Goal: Information Seeking & Learning: Learn about a topic

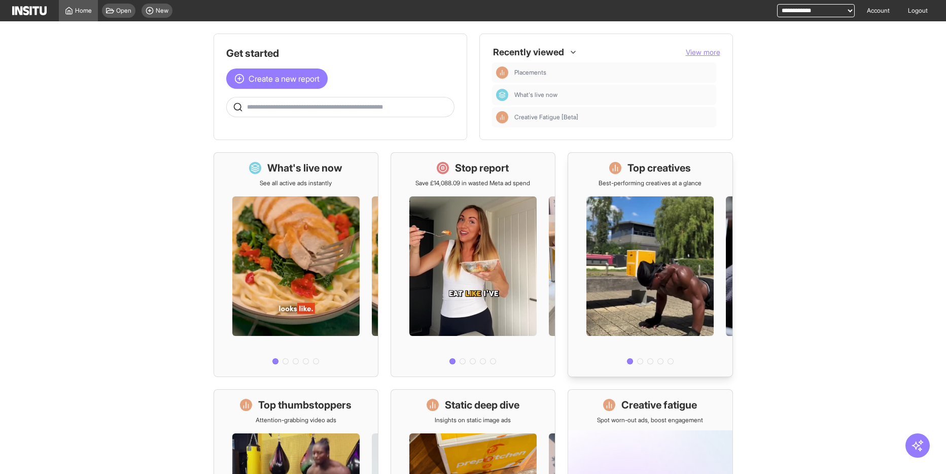
click at [650, 171] on h1 "Top creatives" at bounding box center [658, 168] width 63 height 14
click at [315, 172] on h1 "What's live now" at bounding box center [304, 168] width 75 height 14
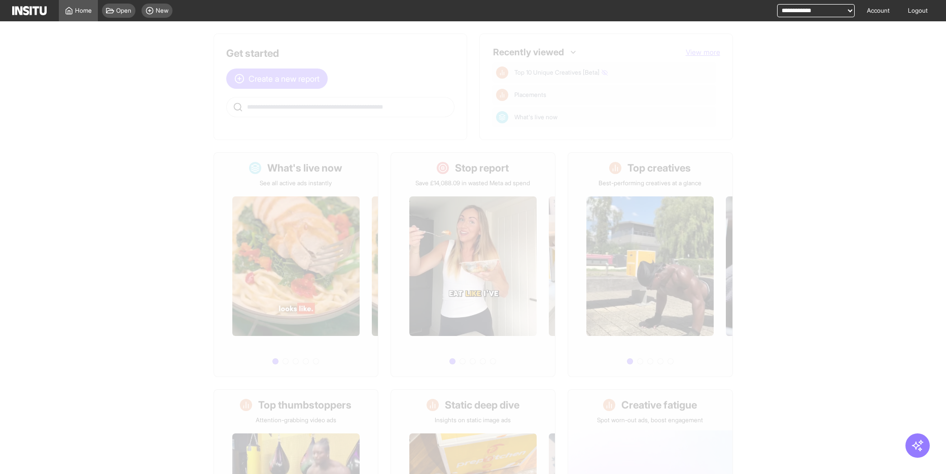
select select "**"
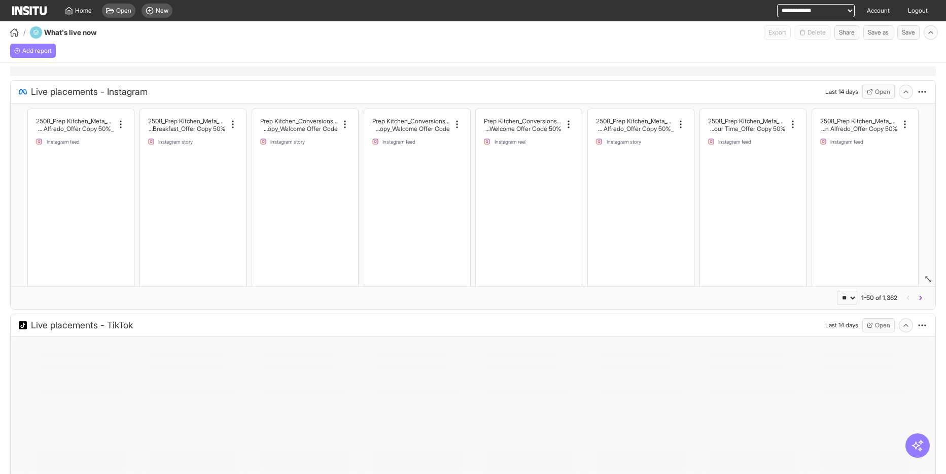
select select "**"
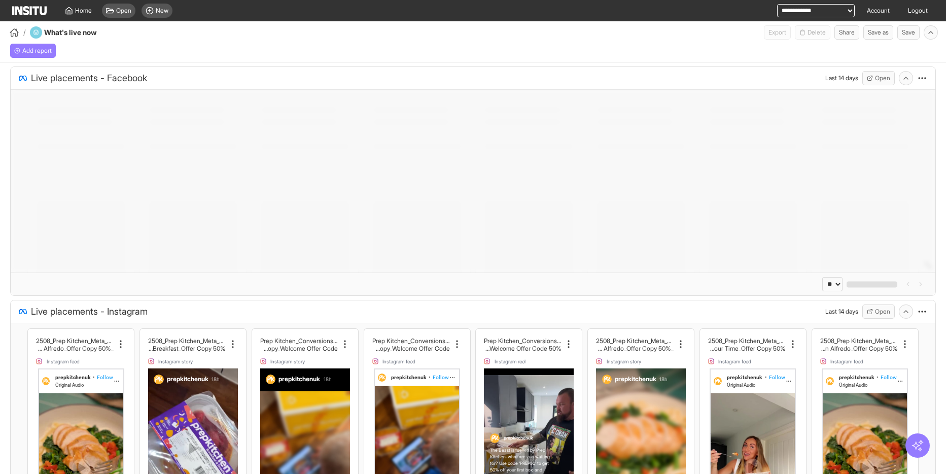
click at [920, 446] on icon "button" at bounding box center [917, 445] width 13 height 13
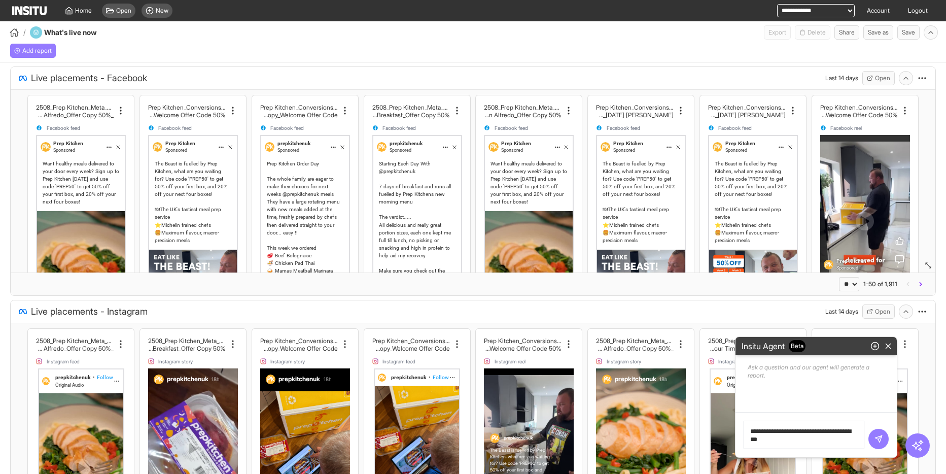
type textarea "**********"
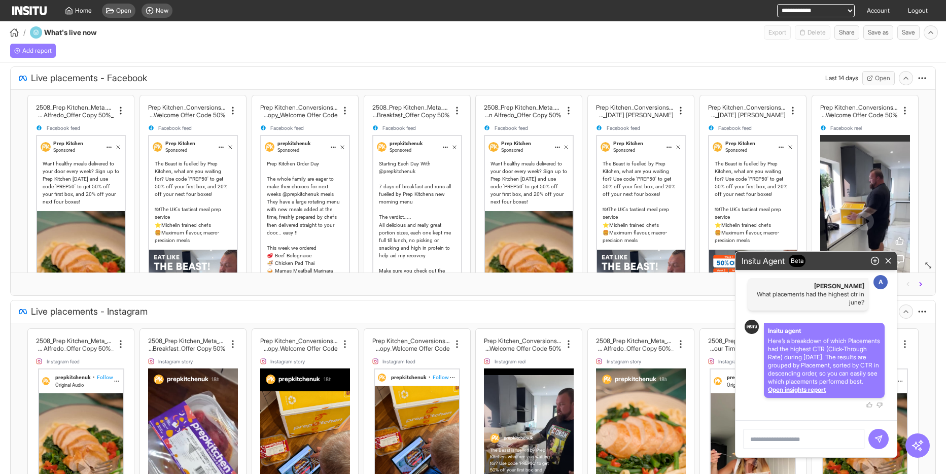
select select "**"
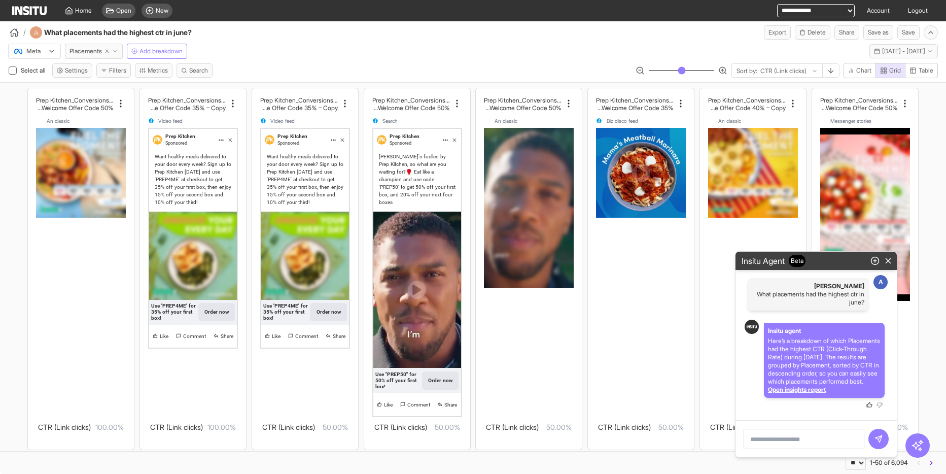
click at [868, 405] on icon "button" at bounding box center [869, 405] width 6 height 6
click at [877, 257] on circle "button" at bounding box center [875, 261] width 8 height 8
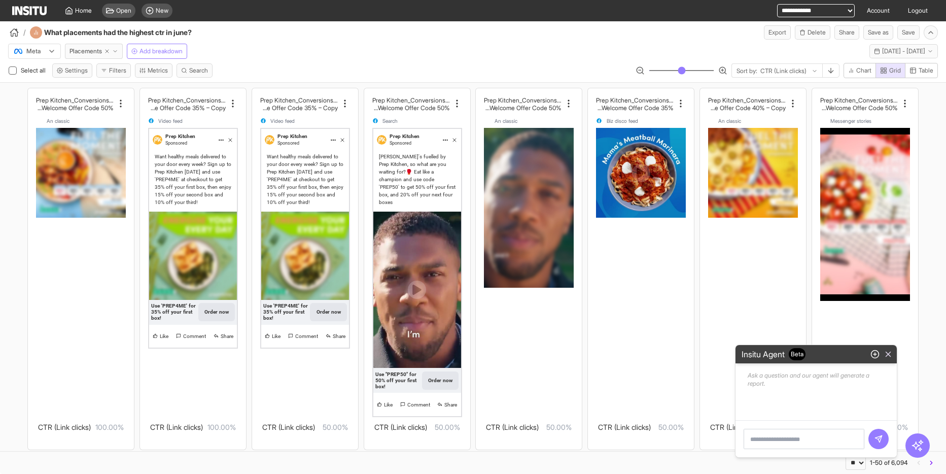
click at [888, 353] on line "button" at bounding box center [888, 354] width 5 height 5
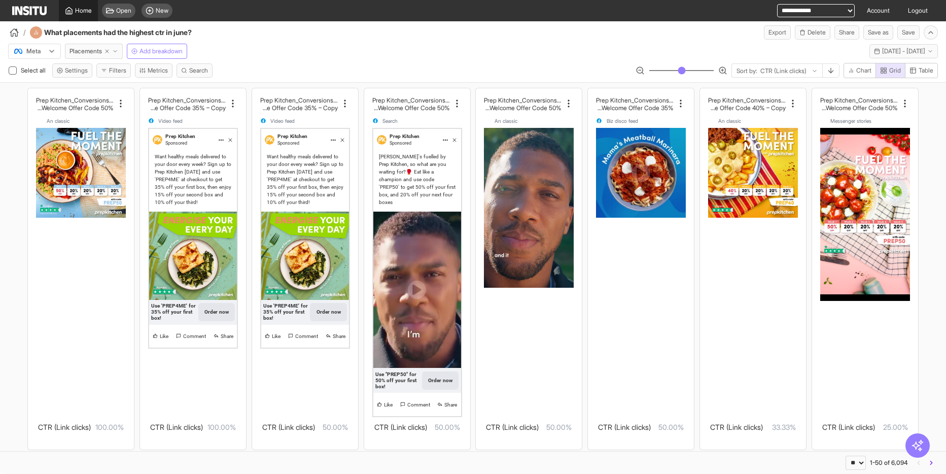
click at [77, 7] on span "Home" at bounding box center [83, 11] width 17 height 8
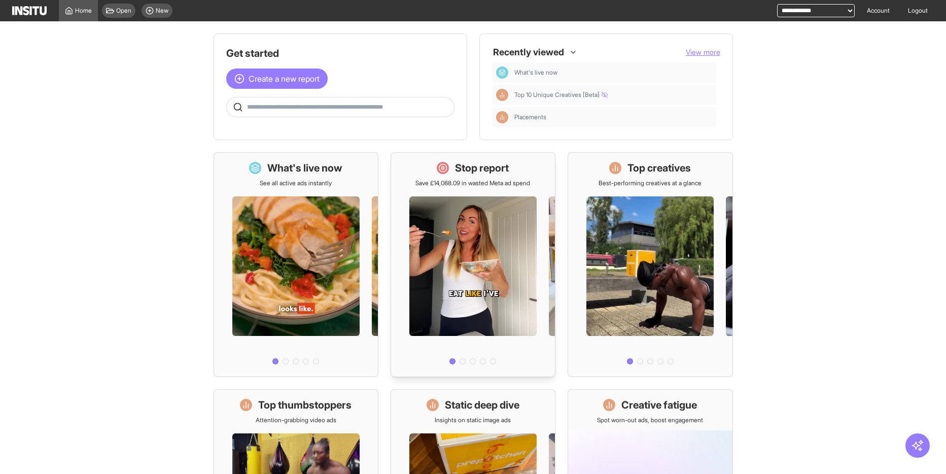
click at [464, 172] on h1 "Stop report" at bounding box center [482, 168] width 54 height 14
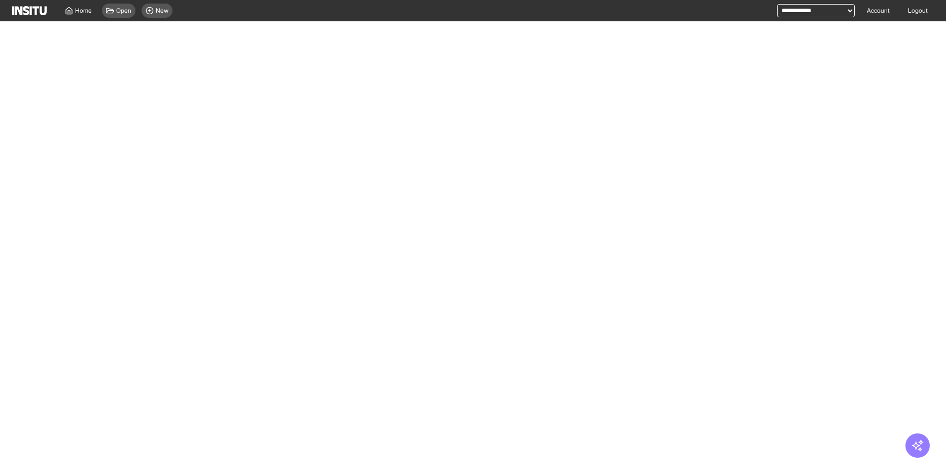
select select "**"
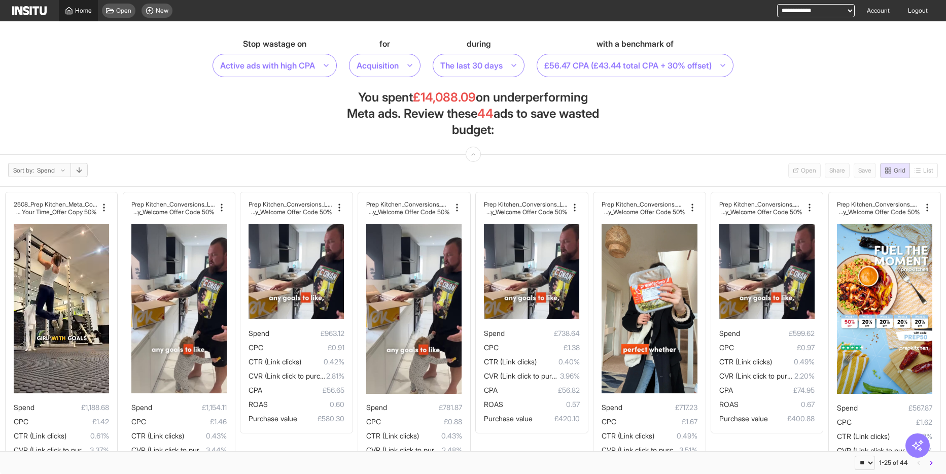
click at [79, 13] on span "Home" at bounding box center [83, 11] width 17 height 8
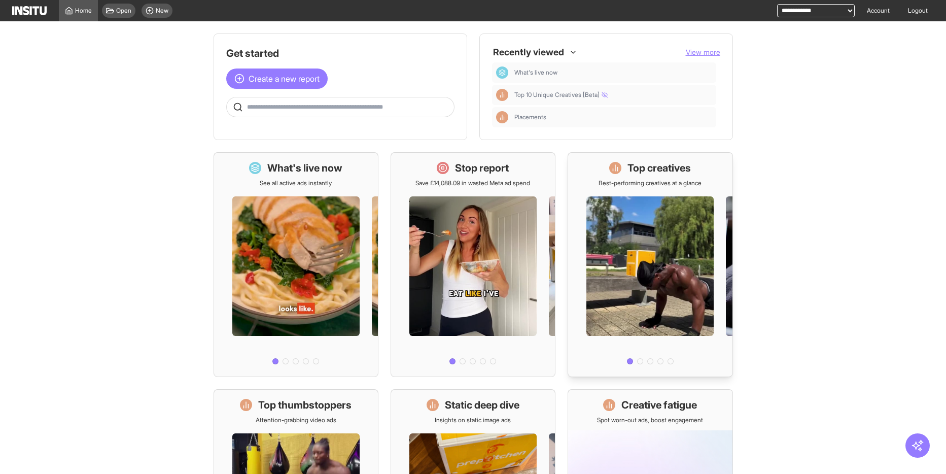
click at [677, 170] on h1 "Top creatives" at bounding box center [658, 168] width 63 height 14
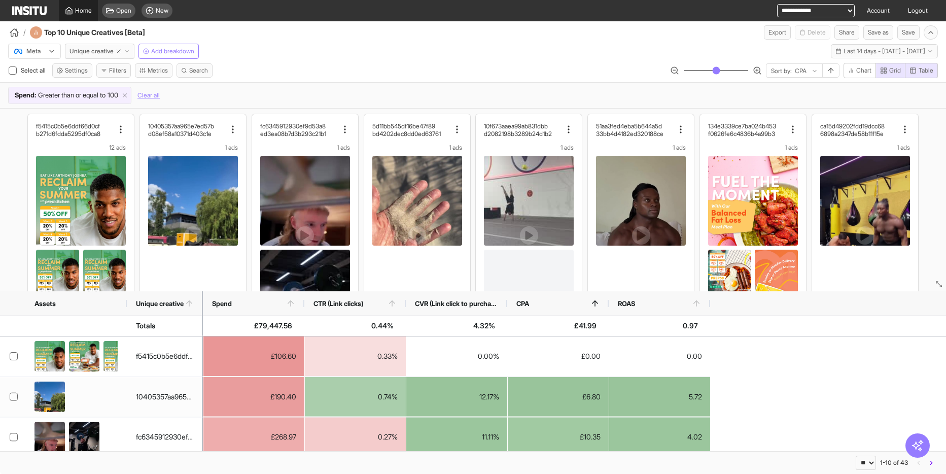
click at [75, 11] on span "Home" at bounding box center [83, 11] width 17 height 8
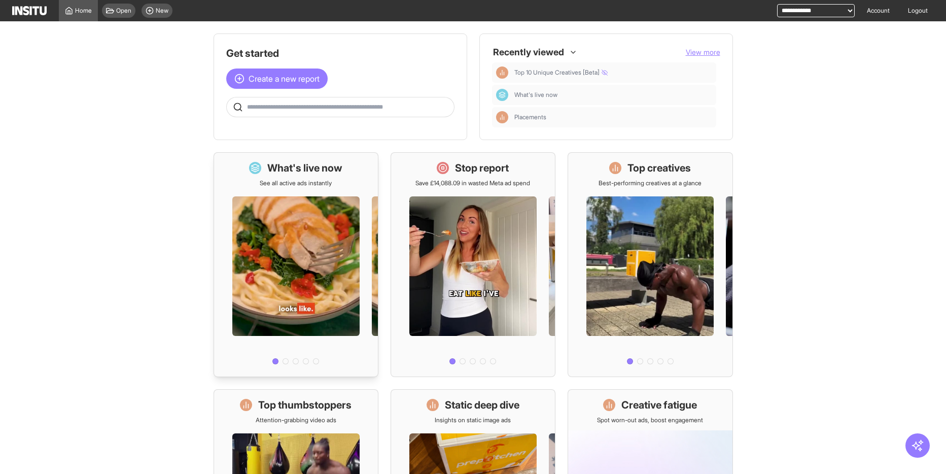
scroll to position [176, 0]
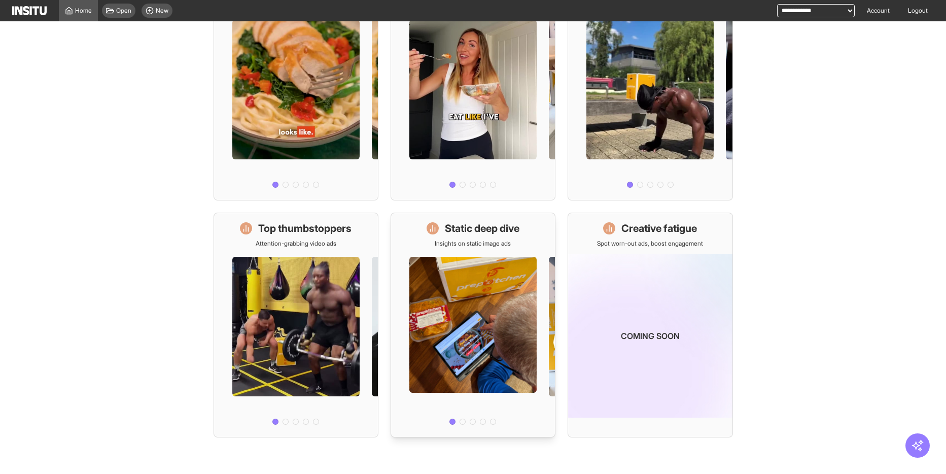
click at [484, 227] on h1 "Static deep dive" at bounding box center [482, 228] width 75 height 14
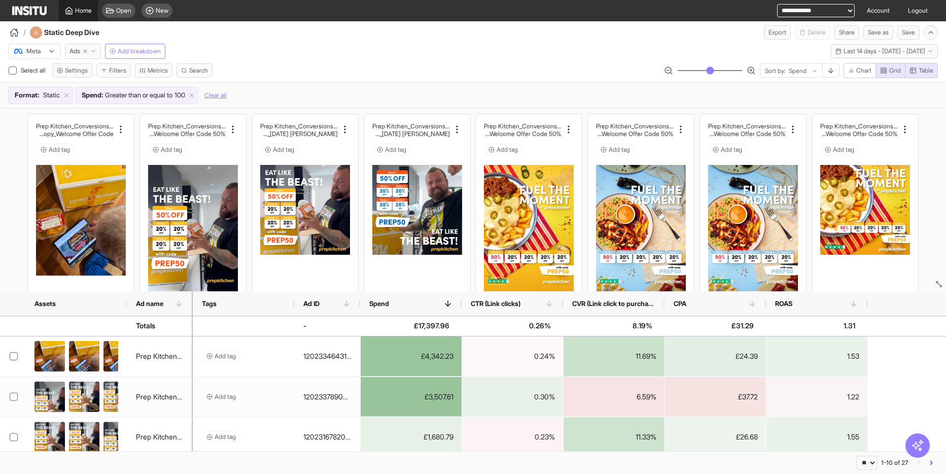
click at [77, 12] on span "Home" at bounding box center [83, 11] width 17 height 8
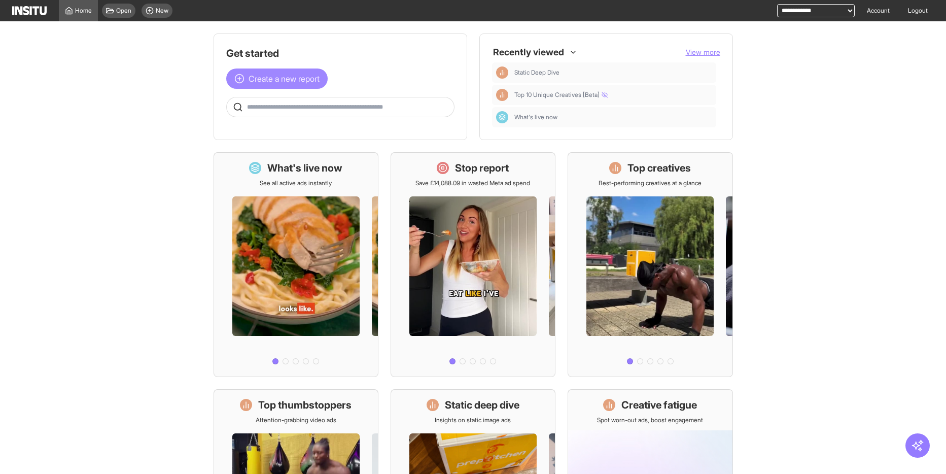
click at [279, 73] on span "Create a new report" at bounding box center [283, 79] width 71 height 12
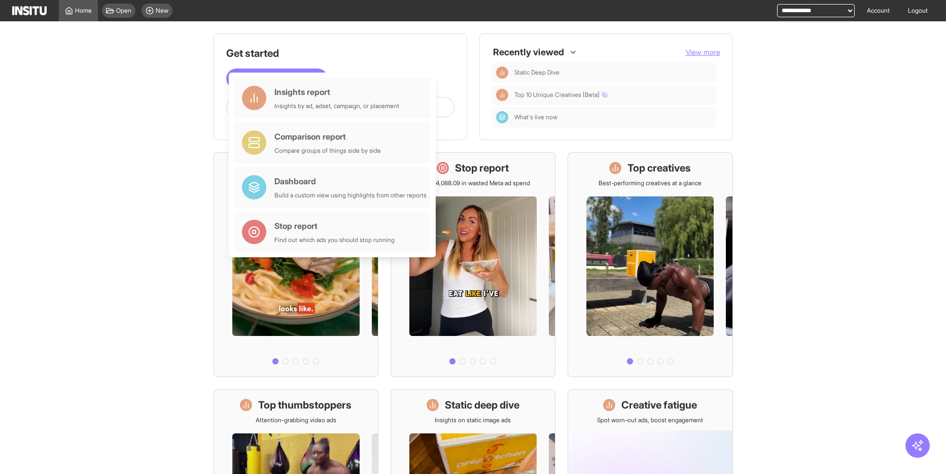
click at [165, 145] on main "Get started Create a new report Ask questions like: Which campaigns had the hig…" at bounding box center [473, 247] width 946 height 452
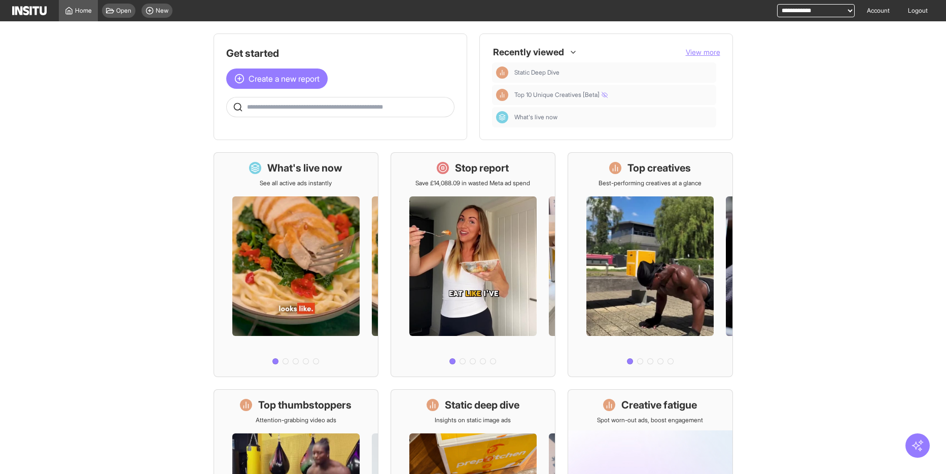
click at [917, 444] on icon "button" at bounding box center [917, 445] width 13 height 13
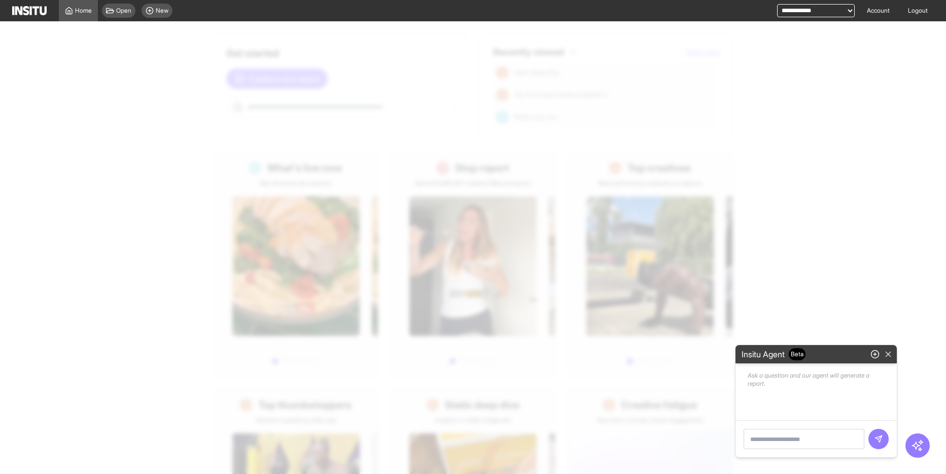
click at [886, 354] on icon "button" at bounding box center [887, 353] width 9 height 9
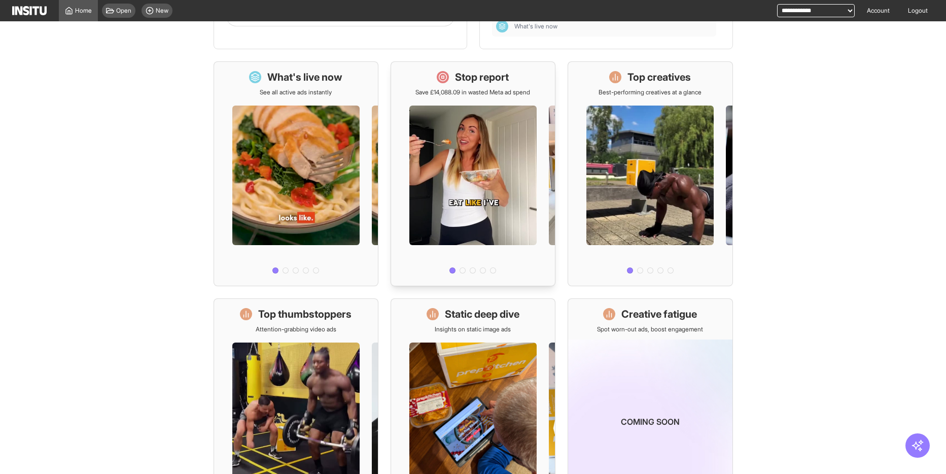
scroll to position [176, 0]
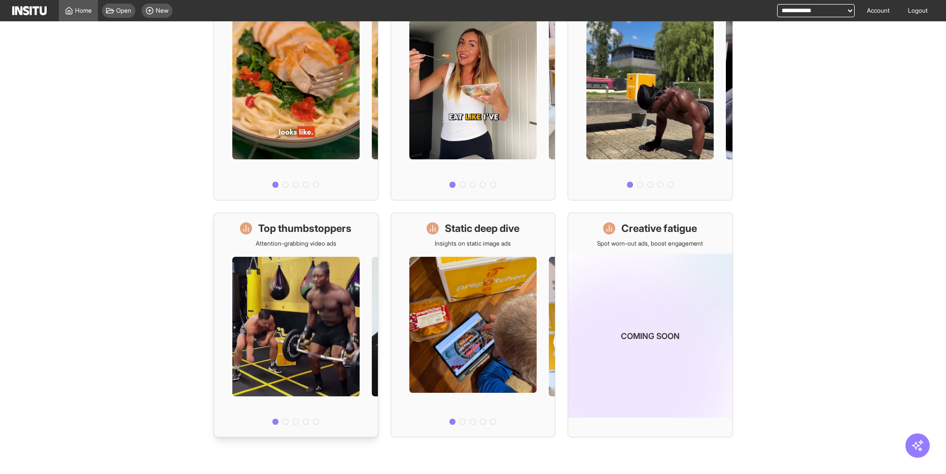
click at [317, 232] on h1 "Top thumbstoppers" at bounding box center [304, 228] width 93 height 14
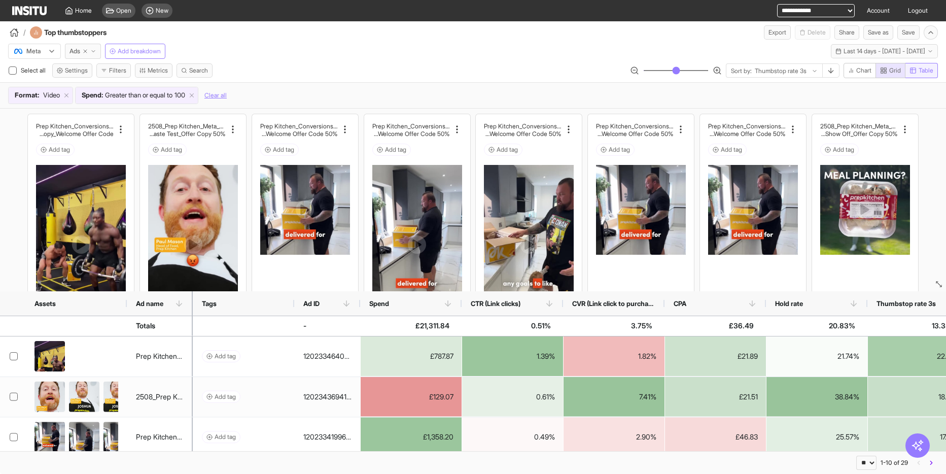
click at [923, 72] on span "Table" at bounding box center [925, 70] width 15 height 8
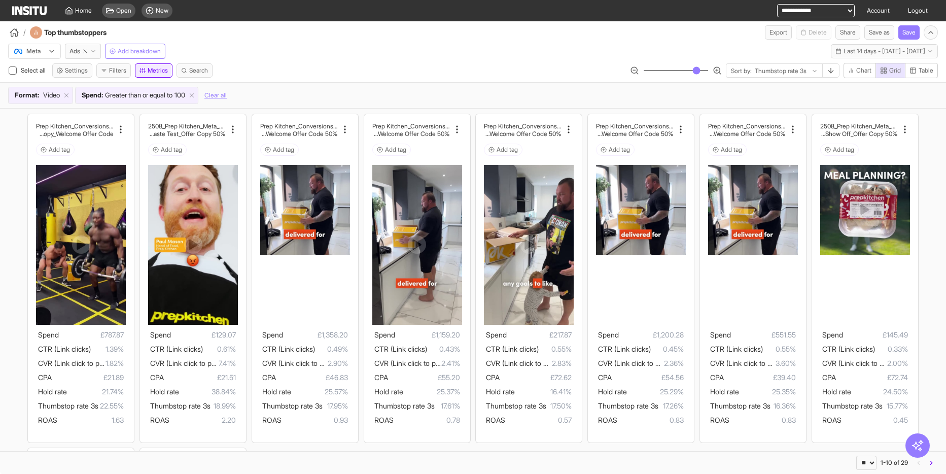
click at [157, 73] on button "Metrics" at bounding box center [154, 70] width 38 height 14
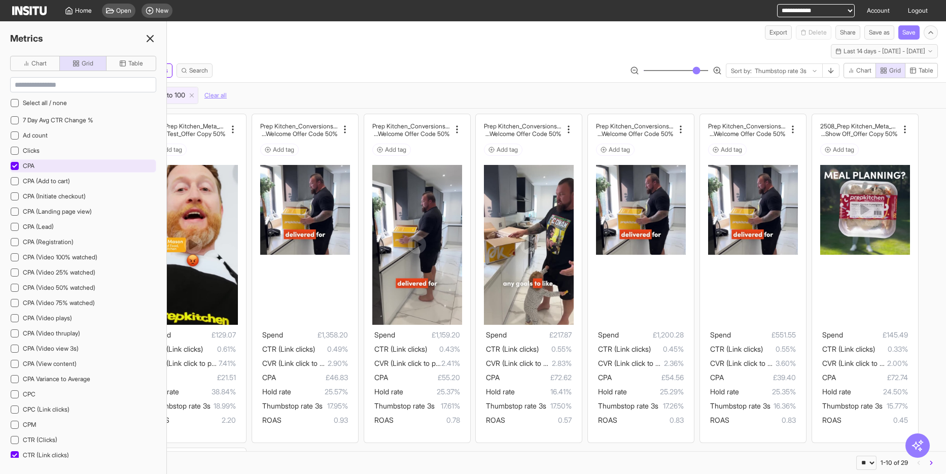
click at [16, 169] on div at bounding box center [15, 166] width 8 height 8
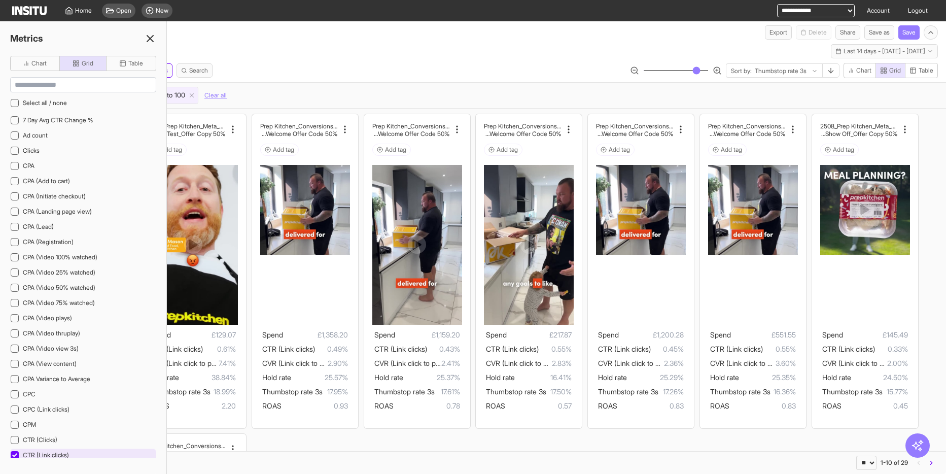
click at [17, 454] on icon at bounding box center [14, 455] width 5 height 4
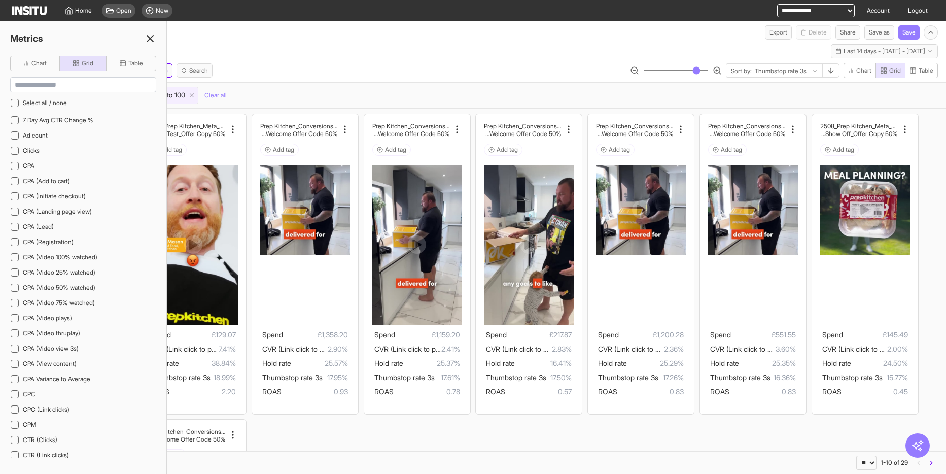
scroll to position [365, 0]
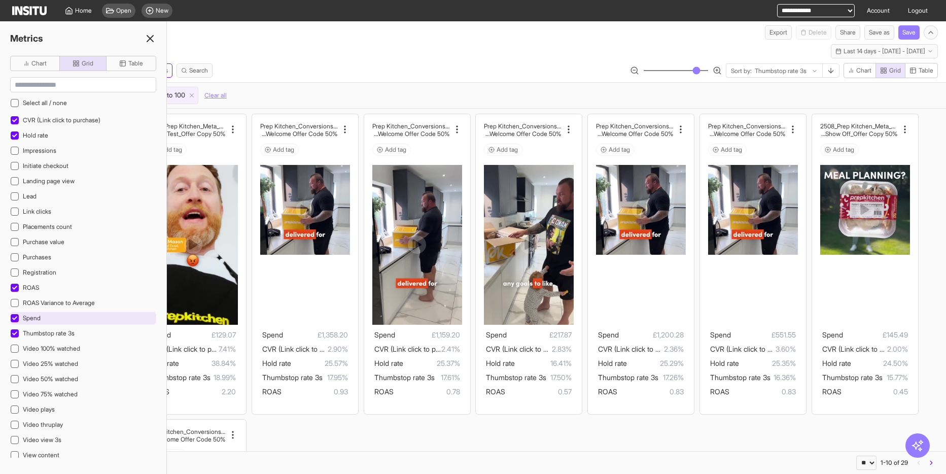
click at [13, 321] on div at bounding box center [15, 318] width 8 height 8
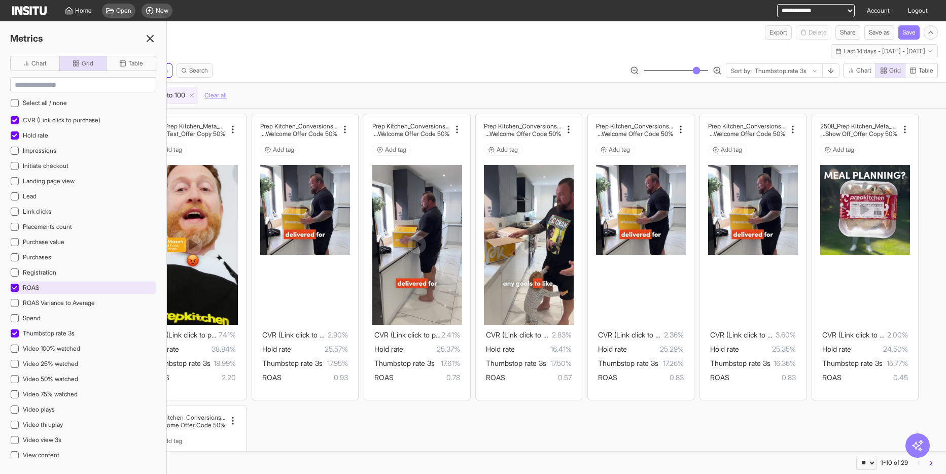
click at [12, 290] on div at bounding box center [15, 287] width 8 height 8
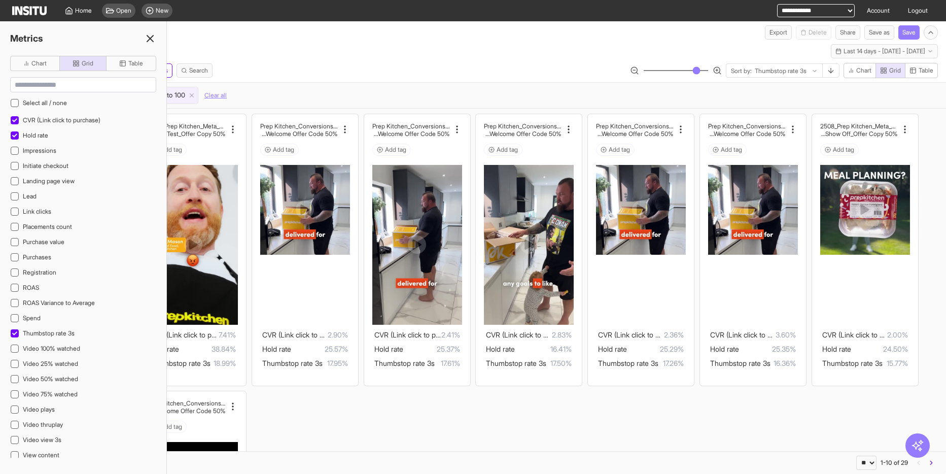
click at [148, 43] on icon at bounding box center [150, 38] width 12 height 12
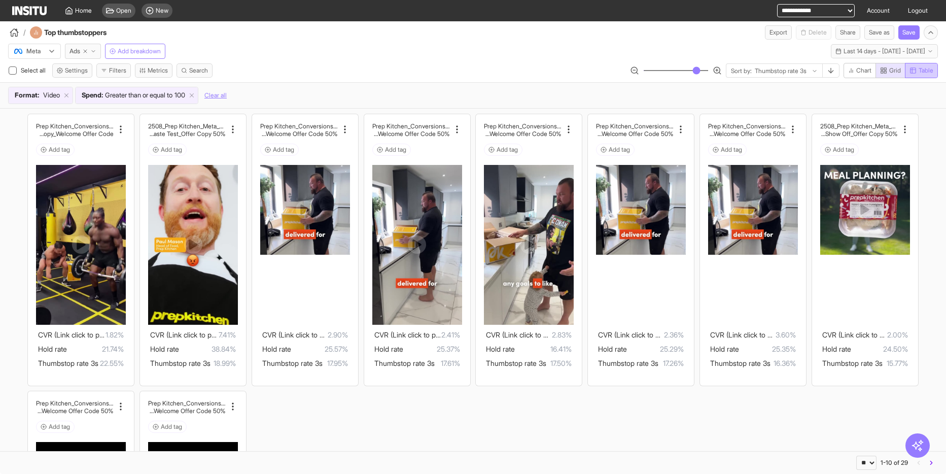
click at [925, 74] on span "Table" at bounding box center [925, 70] width 15 height 8
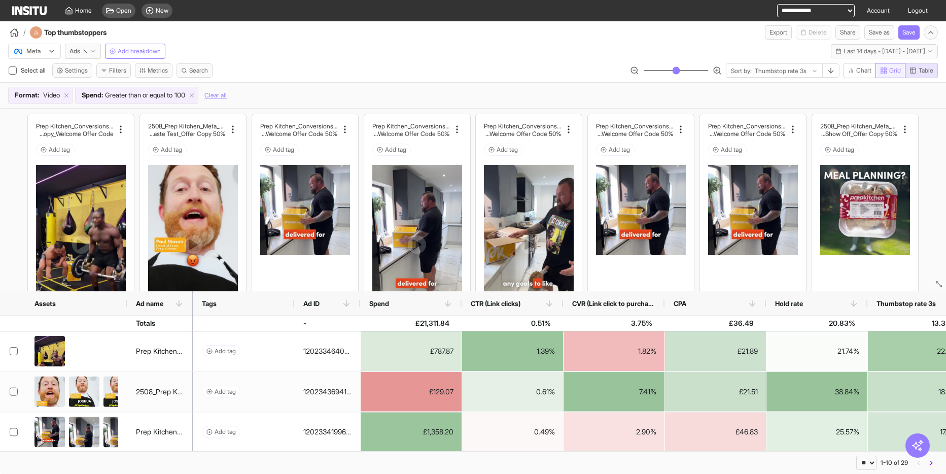
click at [889, 68] on span "Grid" at bounding box center [895, 70] width 12 height 8
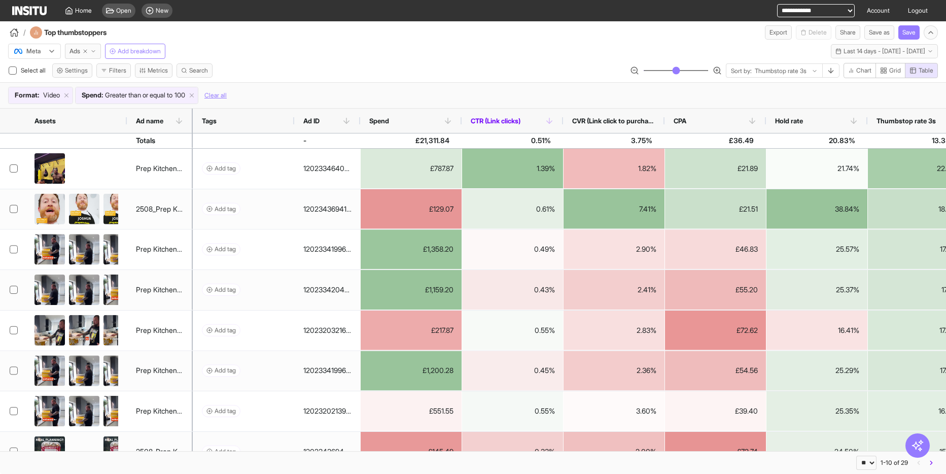
click at [546, 121] on icon at bounding box center [549, 120] width 9 height 9
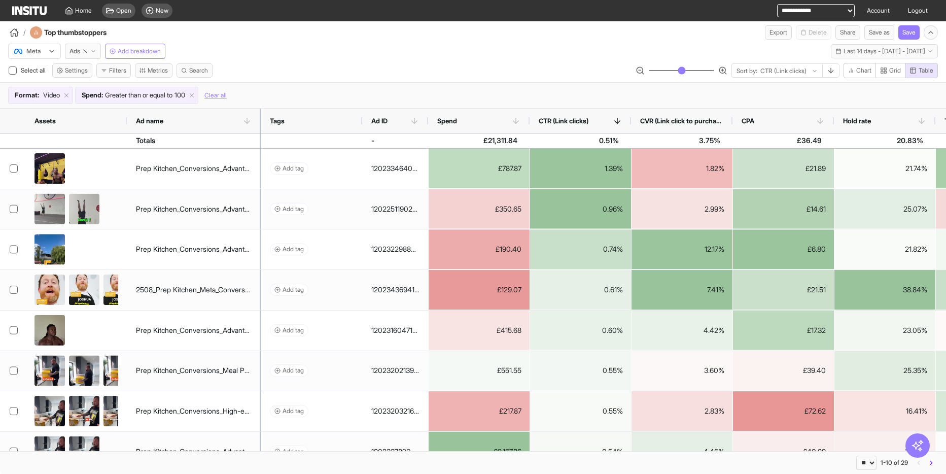
drag, startPoint x: 191, startPoint y: 121, endPoint x: 358, endPoint y: 137, distance: 167.6
click at [358, 137] on div "Assets Ad name Tags Ad ID -" at bounding box center [473, 280] width 946 height 342
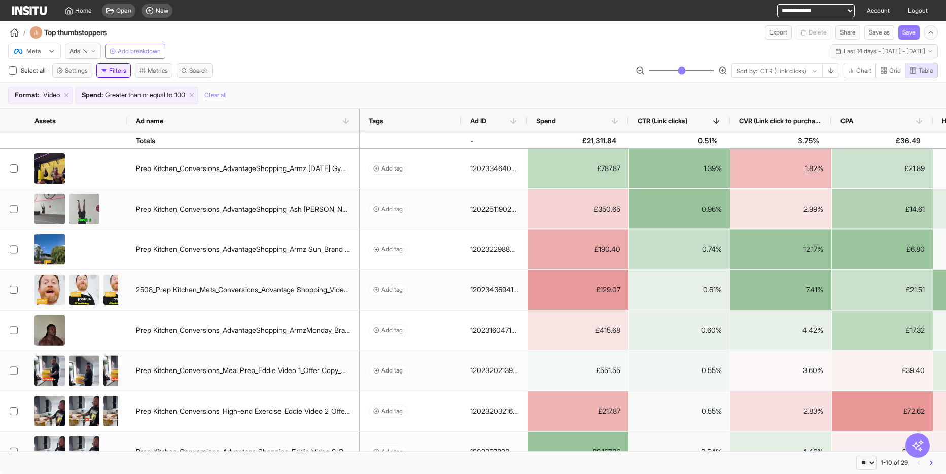
click at [121, 71] on button "Filters" at bounding box center [113, 70] width 34 height 14
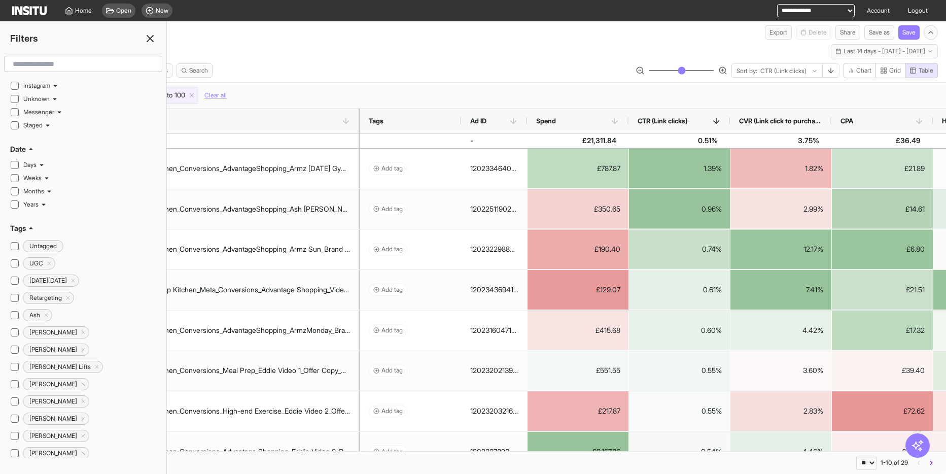
scroll to position [137, 0]
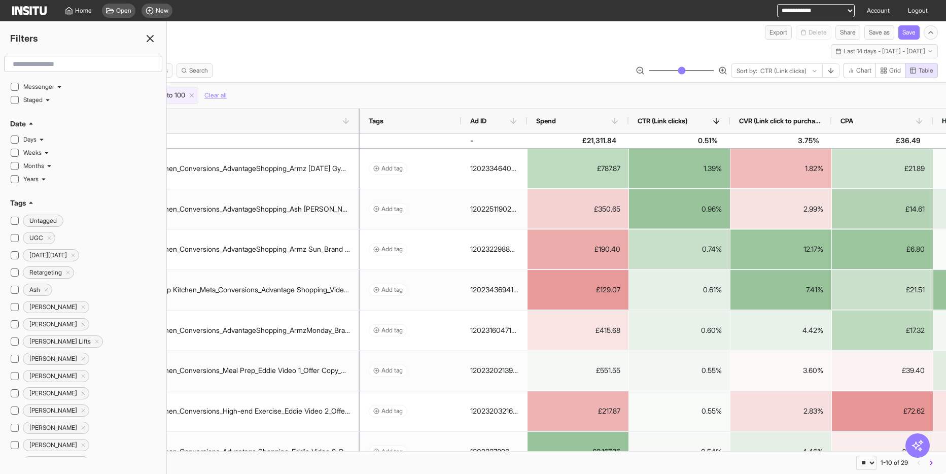
click at [45, 180] on icon at bounding box center [44, 180] width 4 height 2
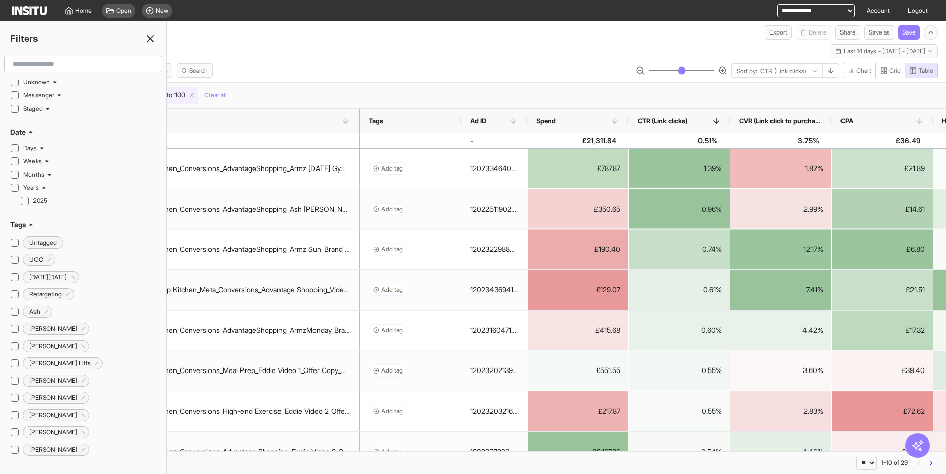
scroll to position [0, 0]
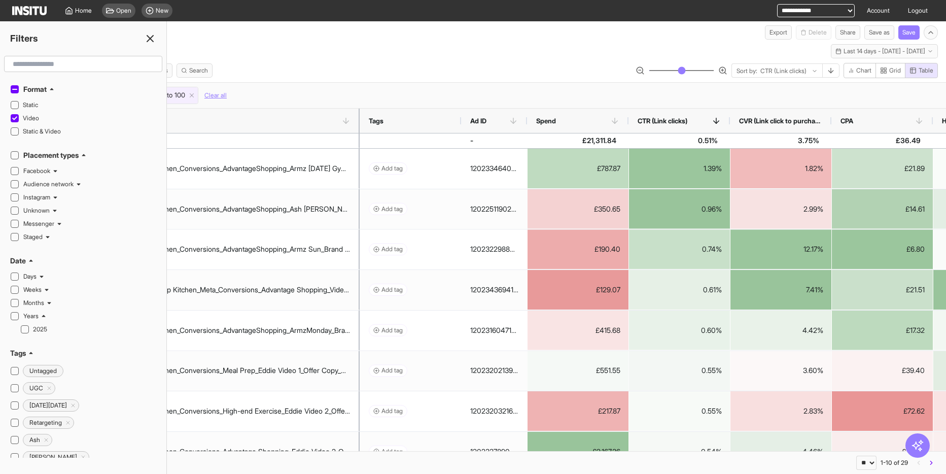
click at [153, 41] on line at bounding box center [150, 38] width 6 height 6
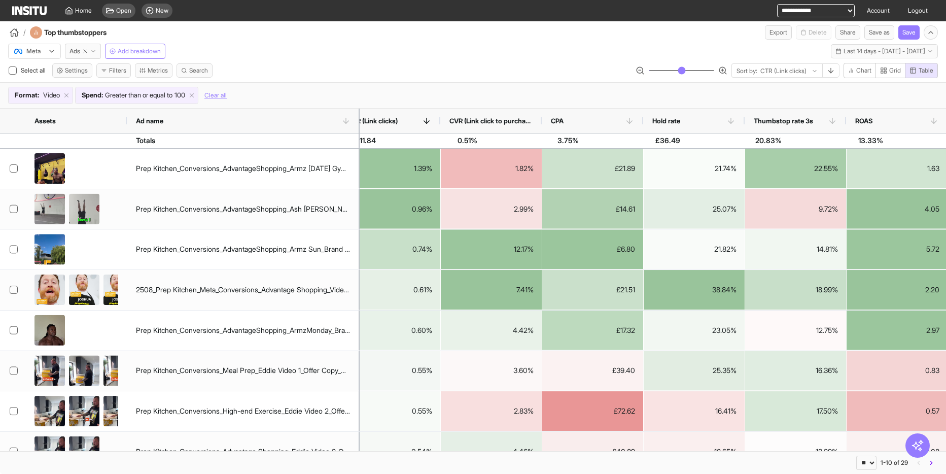
scroll to position [0, 291]
click at [44, 50] on div "Meta" at bounding box center [29, 51] width 32 height 10
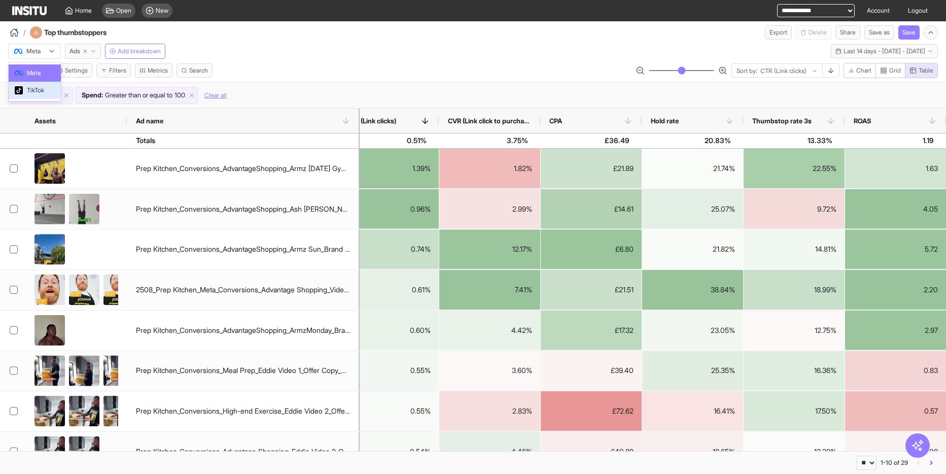
click at [36, 92] on span "TikTok" at bounding box center [35, 90] width 17 height 9
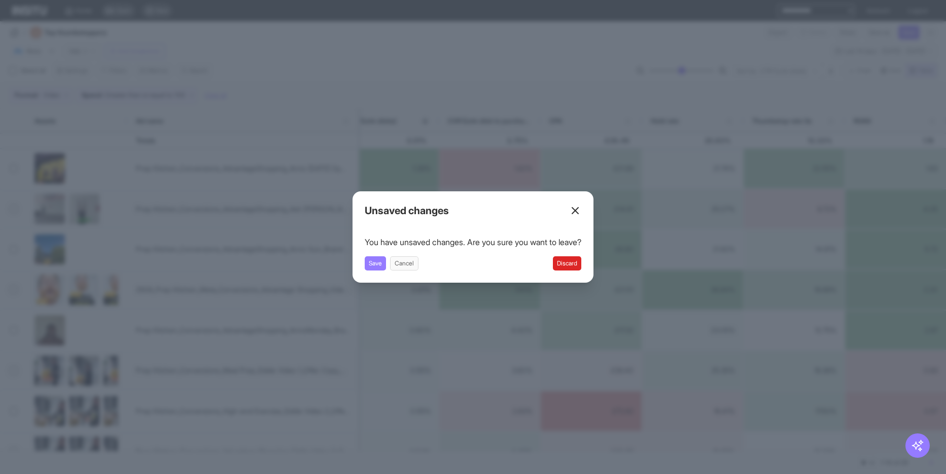
click at [573, 266] on button "Discard" at bounding box center [567, 263] width 28 height 14
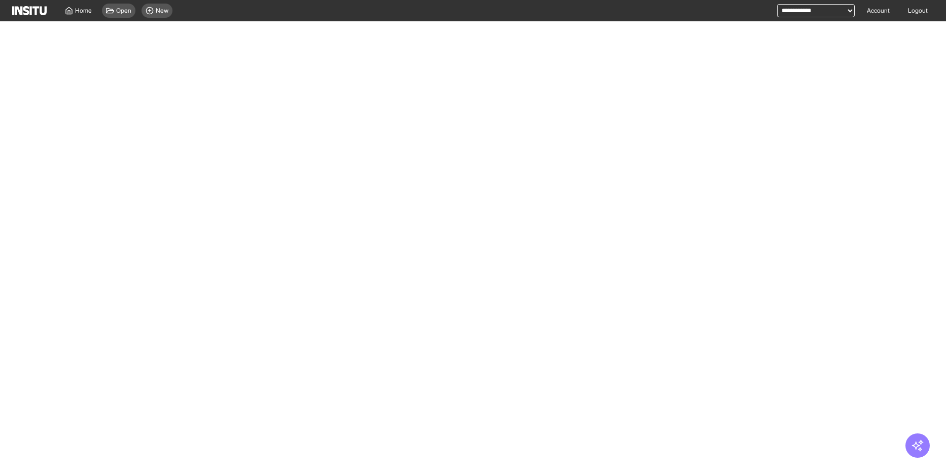
select select "**"
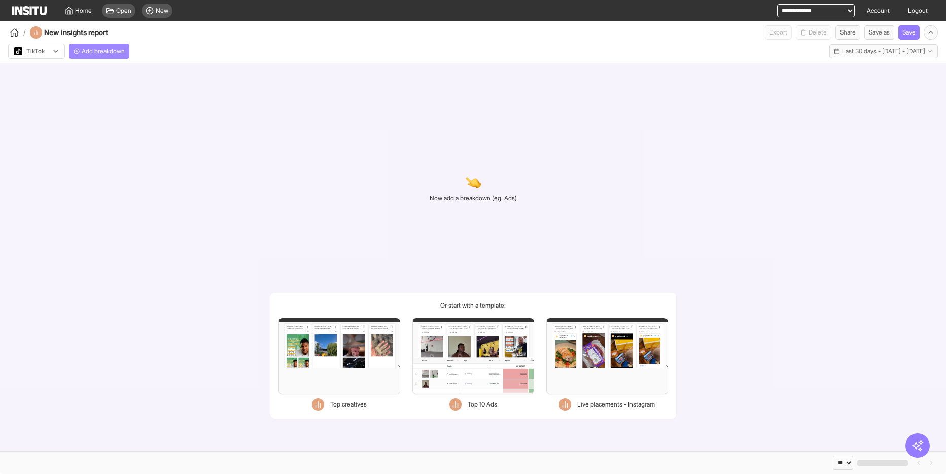
click at [118, 52] on span "Add breakdown" at bounding box center [103, 51] width 43 height 8
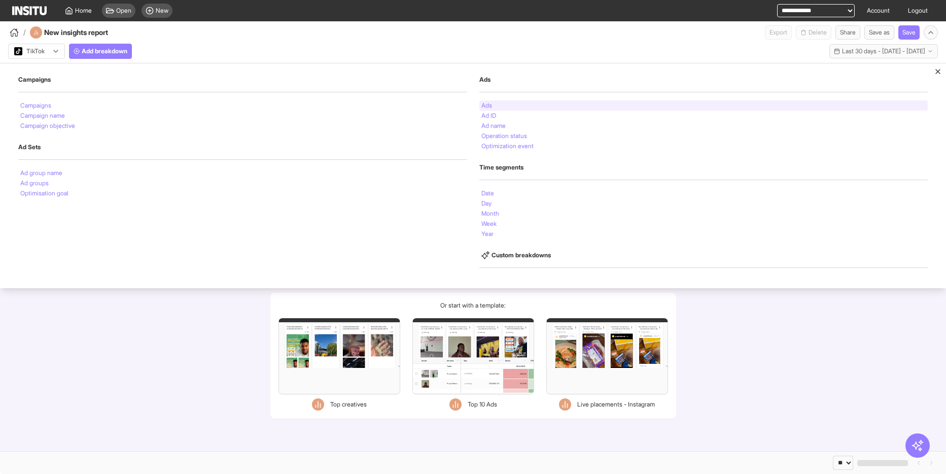
click at [486, 107] on li "Ads" at bounding box center [486, 105] width 11 height 6
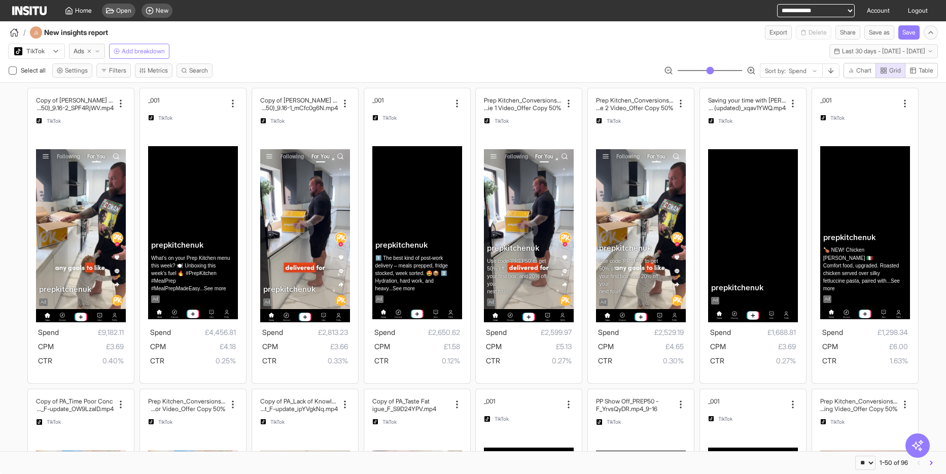
click at [44, 53] on div at bounding box center [29, 51] width 32 height 10
click at [49, 74] on span "Meta" at bounding box center [37, 72] width 45 height 9
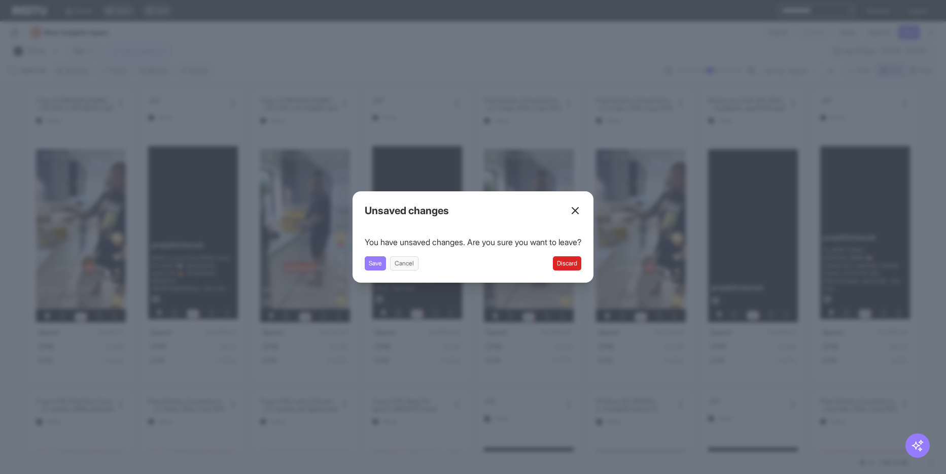
click at [563, 263] on button "Discard" at bounding box center [567, 263] width 28 height 14
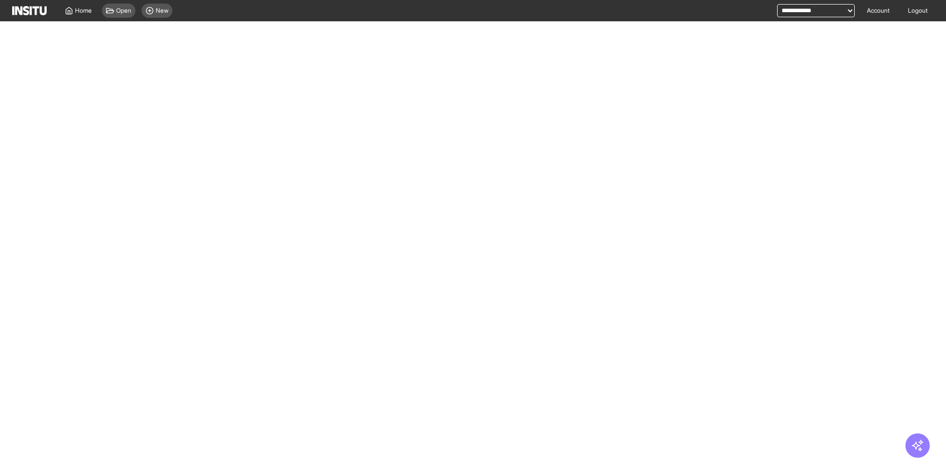
select select "**"
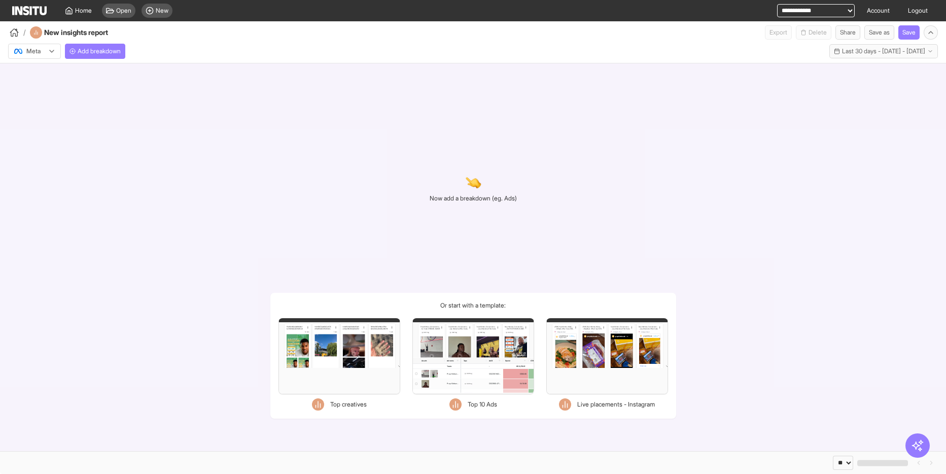
click at [52, 51] on icon at bounding box center [52, 51] width 8 height 8
click at [223, 43] on div "Meta Add breakdown Last 30 days - [DATE] - [DATE] [DATE] - [DATE]" at bounding box center [473, 49] width 946 height 19
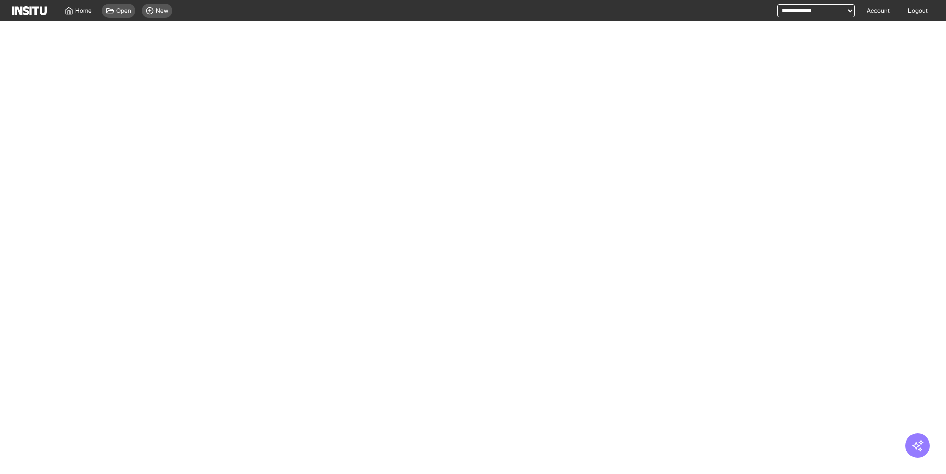
select select "**"
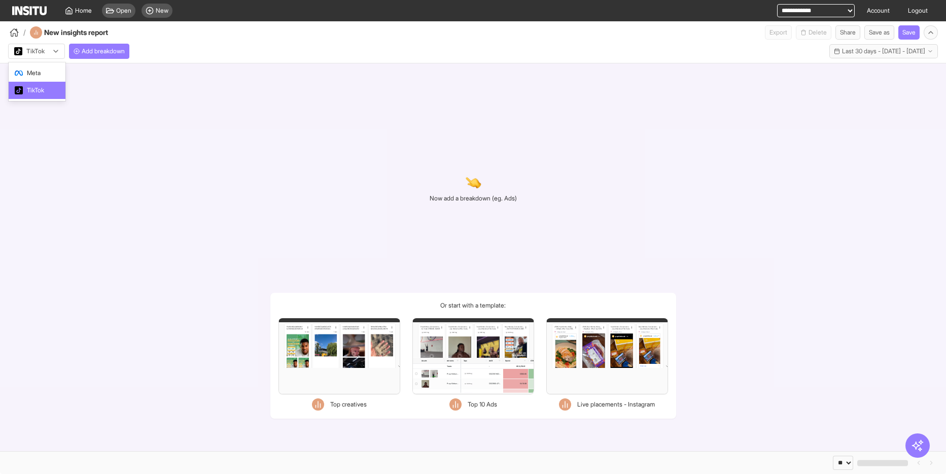
click at [29, 51] on div at bounding box center [29, 51] width 32 height 10
click at [42, 71] on span "Meta" at bounding box center [37, 72] width 45 height 9
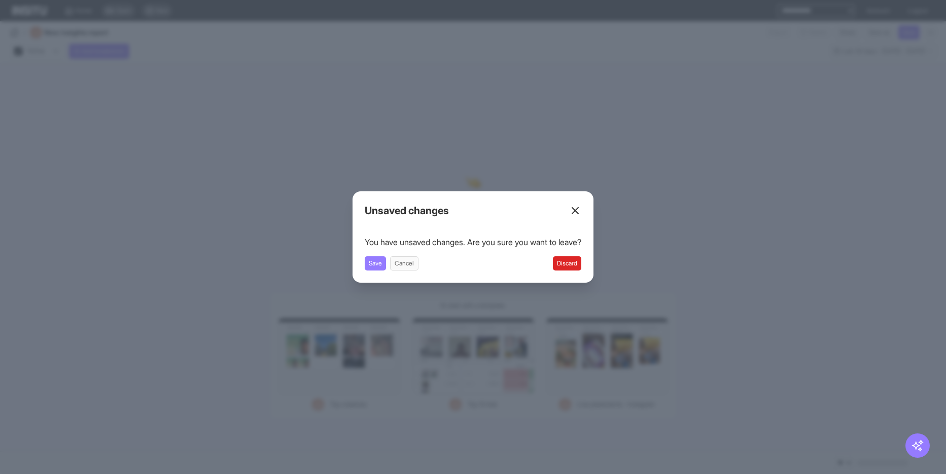
click at [573, 261] on button "Discard" at bounding box center [567, 263] width 28 height 14
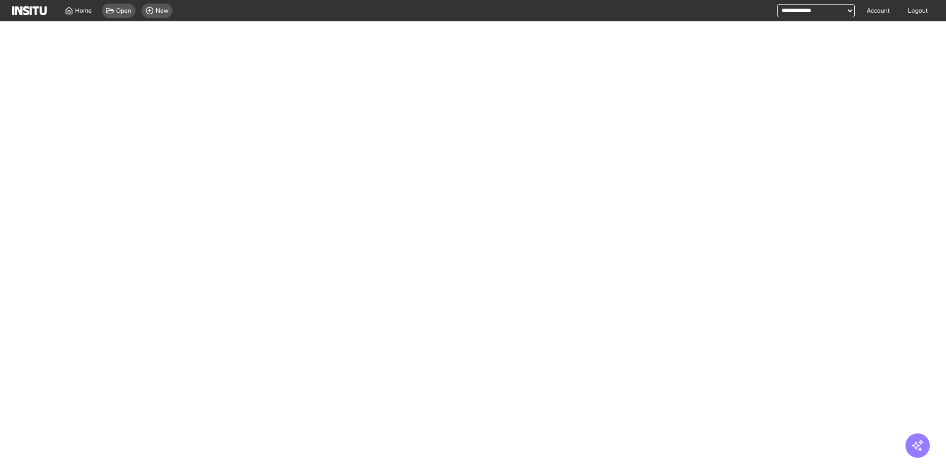
select select "**"
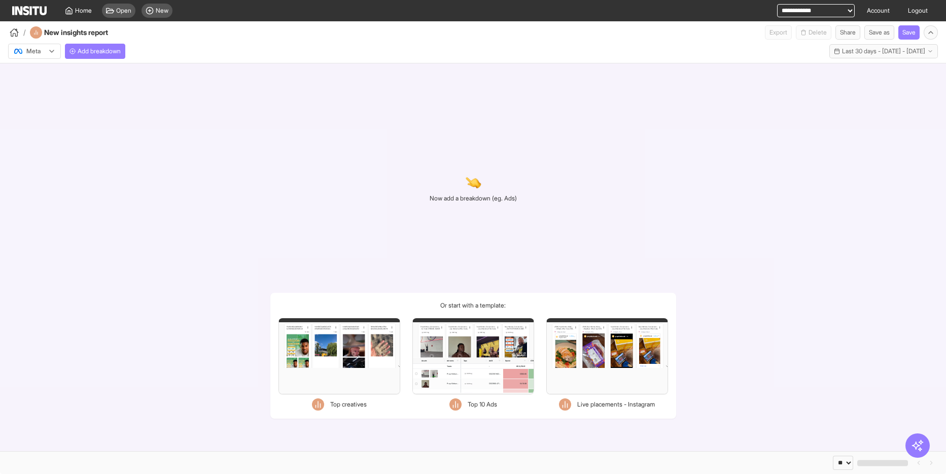
click at [477, 353] on div "Filters Format Static Video Static & Video Placement types Facebook Instream vi…" at bounding box center [473, 356] width 122 height 76
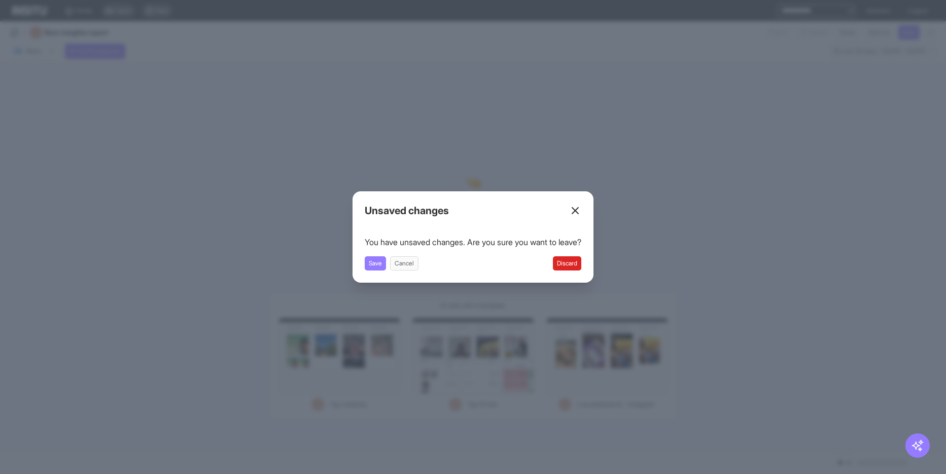
click at [570, 264] on button "Discard" at bounding box center [567, 263] width 28 height 14
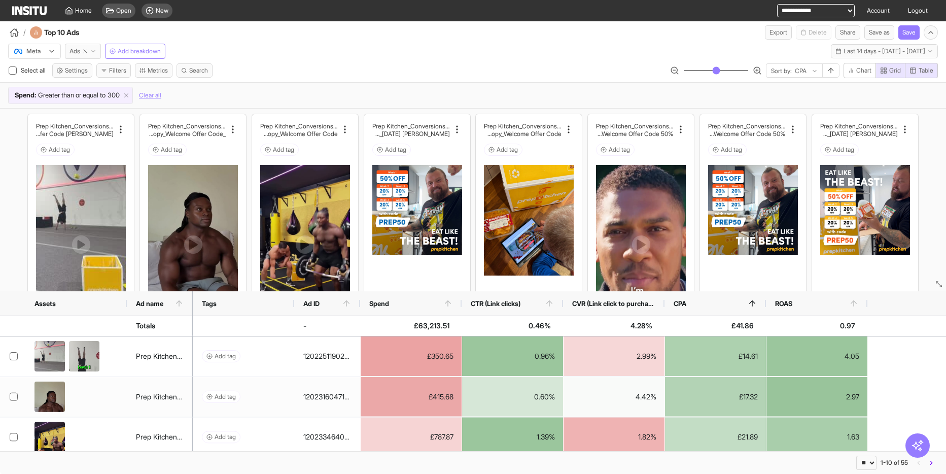
click at [94, 52] on icon "button" at bounding box center [93, 51] width 6 height 6
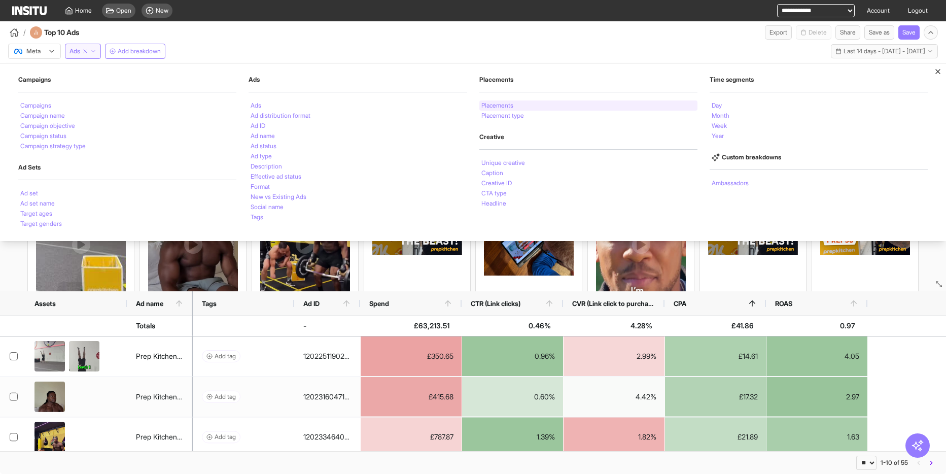
click at [528, 109] on div "Placements" at bounding box center [588, 105] width 218 height 10
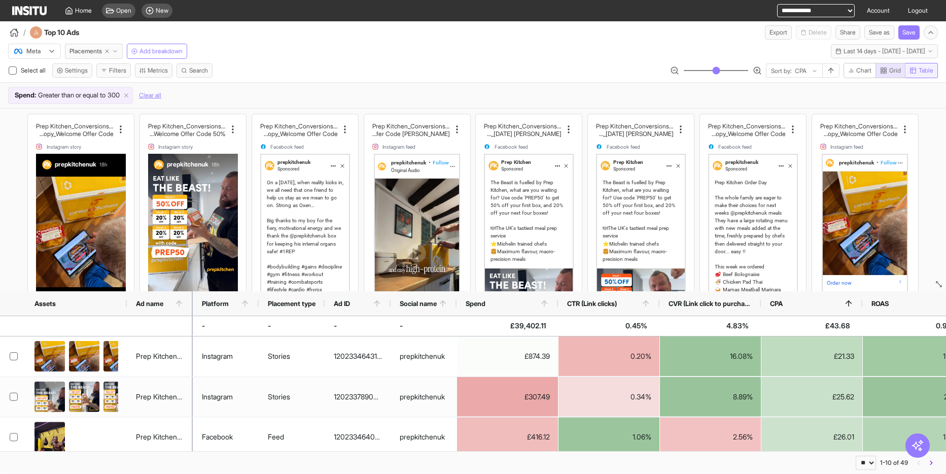
click at [928, 66] on span "Table" at bounding box center [925, 70] width 15 height 8
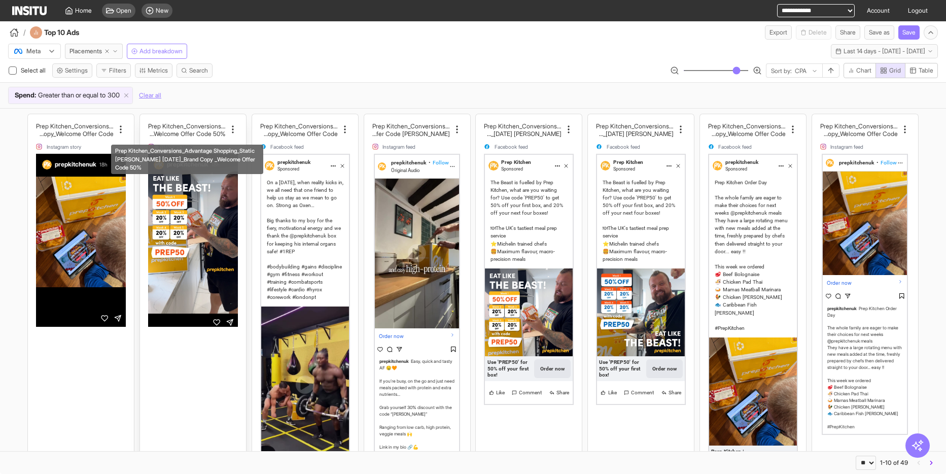
click at [206, 130] on h2 "die Hall [DATE]_Brand Copy _Welcome Offer Code 50%" at bounding box center [187, 134] width 78 height 8
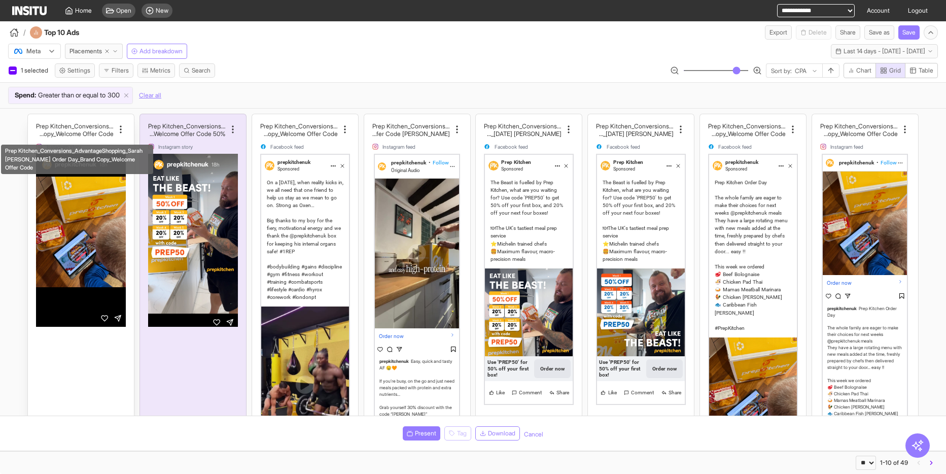
click at [99, 126] on h2 "Prep Kitchen_Conversions_AdvantageShopping_Sarah Lo" at bounding box center [75, 126] width 78 height 8
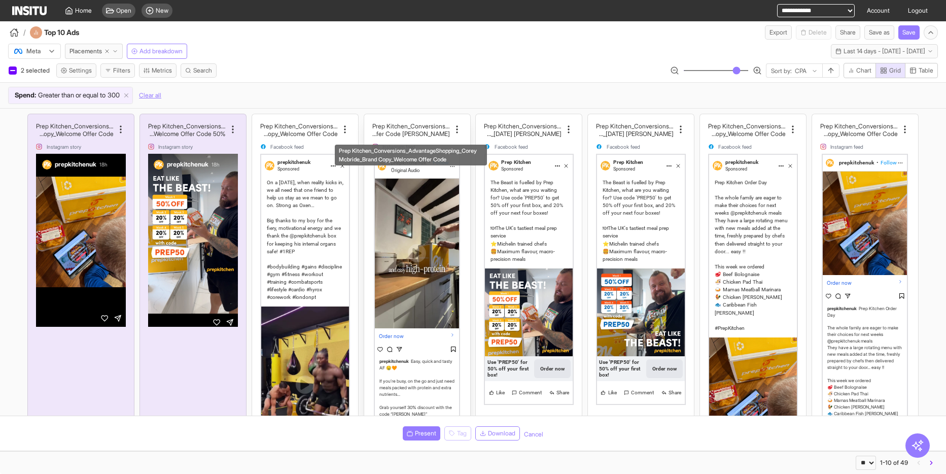
click at [420, 130] on h2 "[PERSON_NAME] Copy_Welcome Offer Code" at bounding box center [411, 134] width 78 height 8
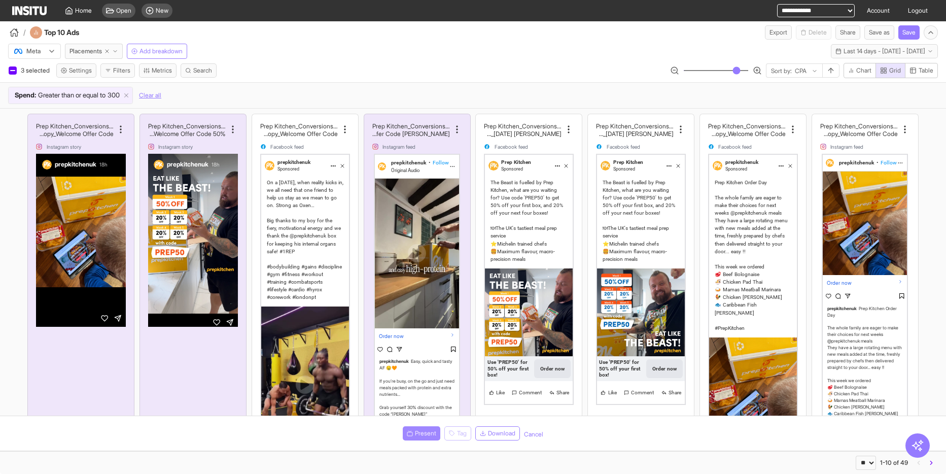
click at [419, 434] on span "Present" at bounding box center [425, 433] width 21 height 8
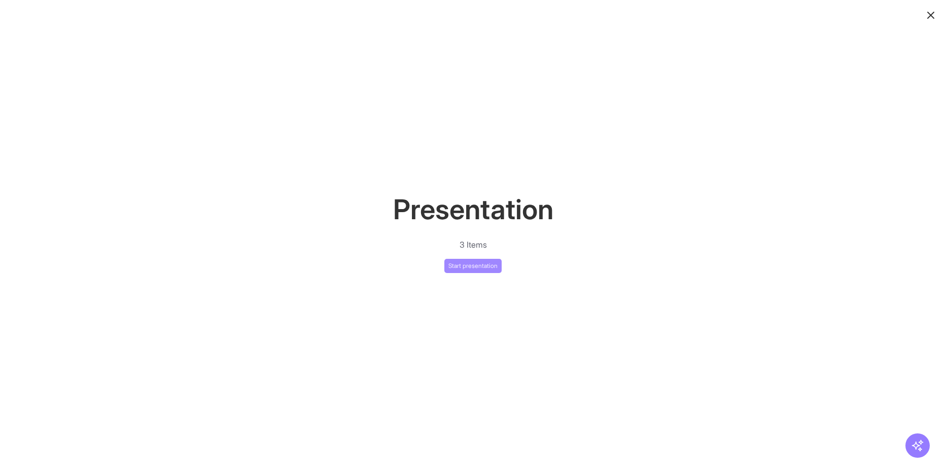
click at [478, 268] on button "Start presentation" at bounding box center [472, 266] width 57 height 14
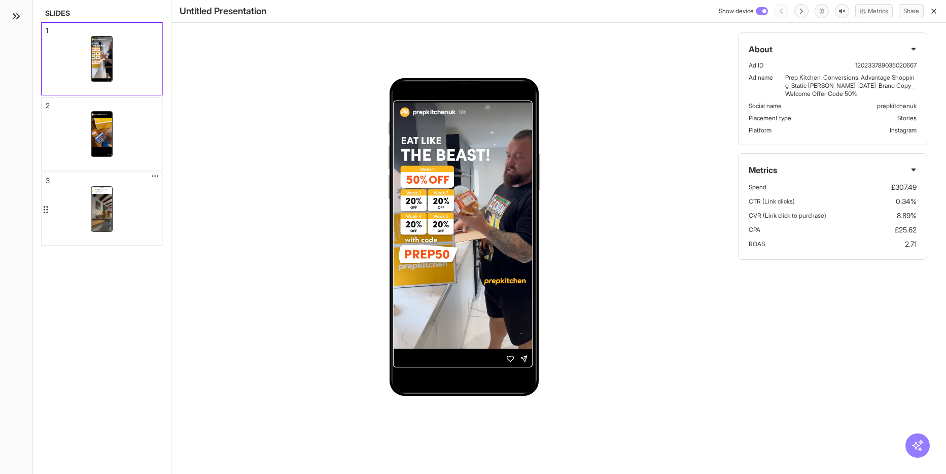
click at [132, 219] on div "prepkitchenuk • Follow Original Audio Order now prepkitchenuk Easy, quick and t…" at bounding box center [102, 209] width 121 height 72
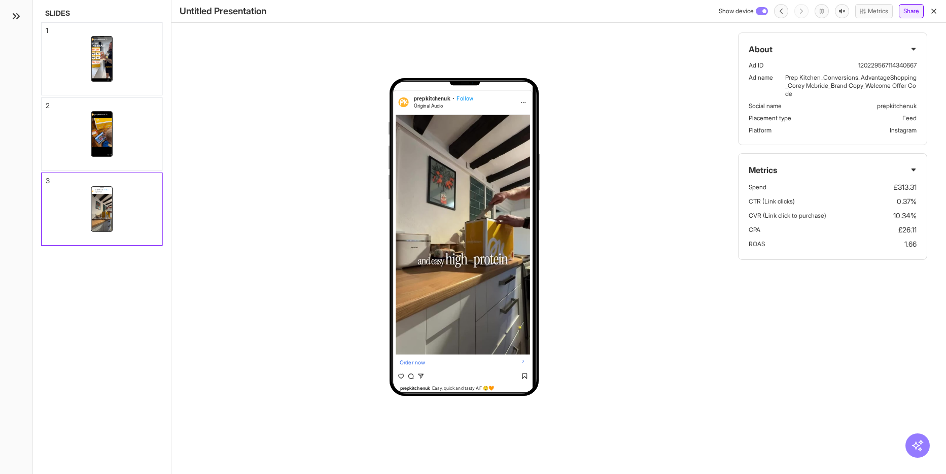
click at [915, 13] on button "Share" at bounding box center [911, 11] width 25 height 14
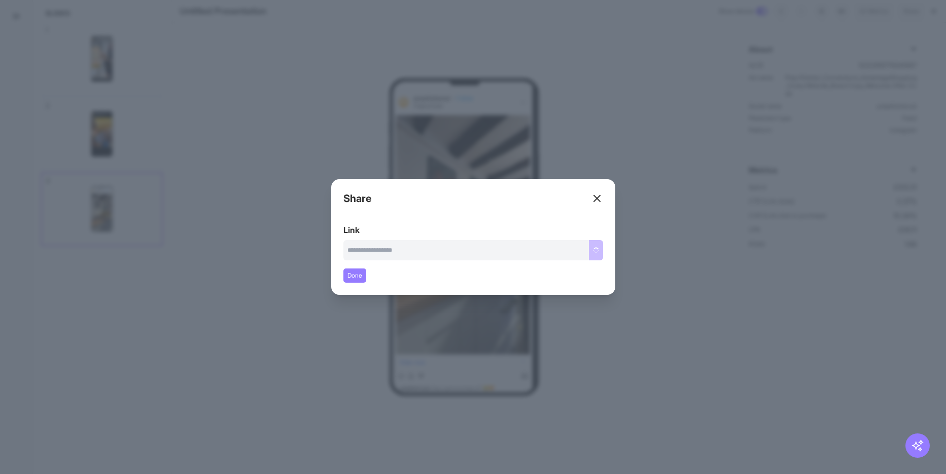
type input "**********"
click at [596, 199] on line at bounding box center [597, 198] width 6 height 6
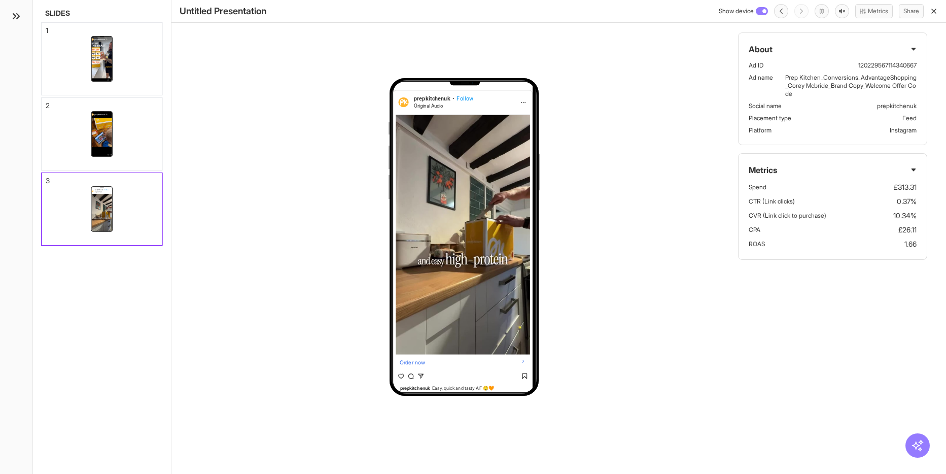
click at [934, 14] on icon "button" at bounding box center [934, 11] width 8 height 8
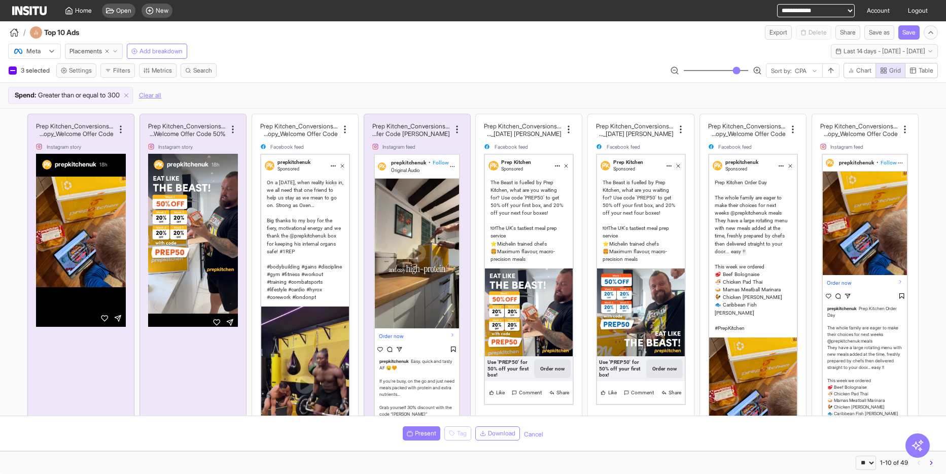
click at [310, 58] on div "Meta Placements Add breakdown Last 14 days - [DATE] - [DATE] [DATE] - [DATE]" at bounding box center [473, 49] width 946 height 19
click at [110, 51] on icon "button" at bounding box center [107, 51] width 6 height 6
select select "**"
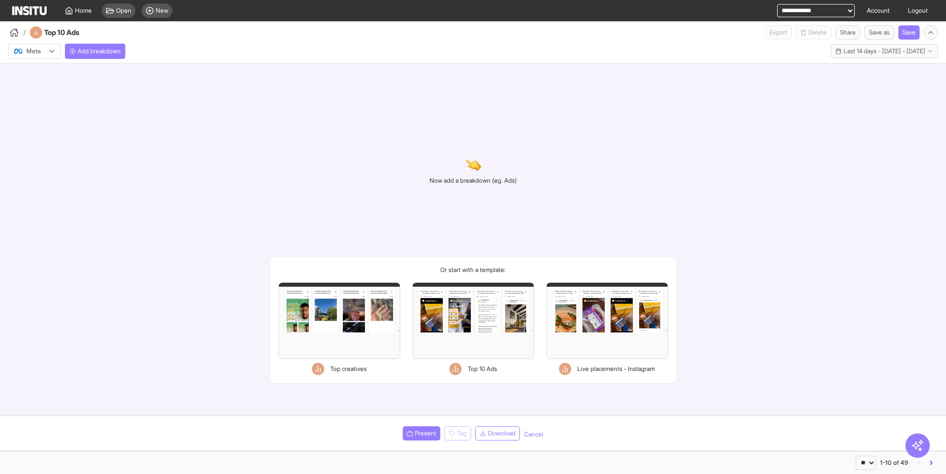
click at [499, 347] on div "Filters Format Static Video Static & Video Placement types Facebook Instream vi…" at bounding box center [473, 320] width 122 height 76
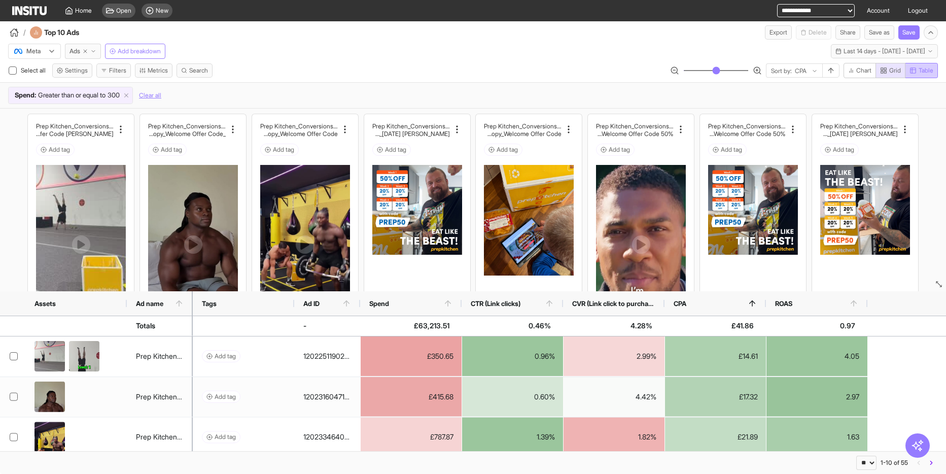
click at [926, 73] on span "Table" at bounding box center [925, 70] width 15 height 8
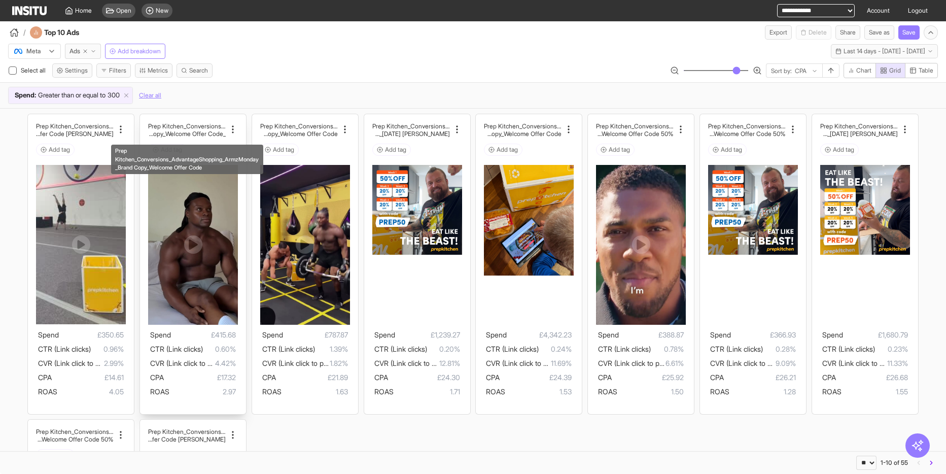
click at [202, 130] on h2 "_ArmzMonday_Brand Copy_Welcome Offer Code" at bounding box center [187, 134] width 78 height 8
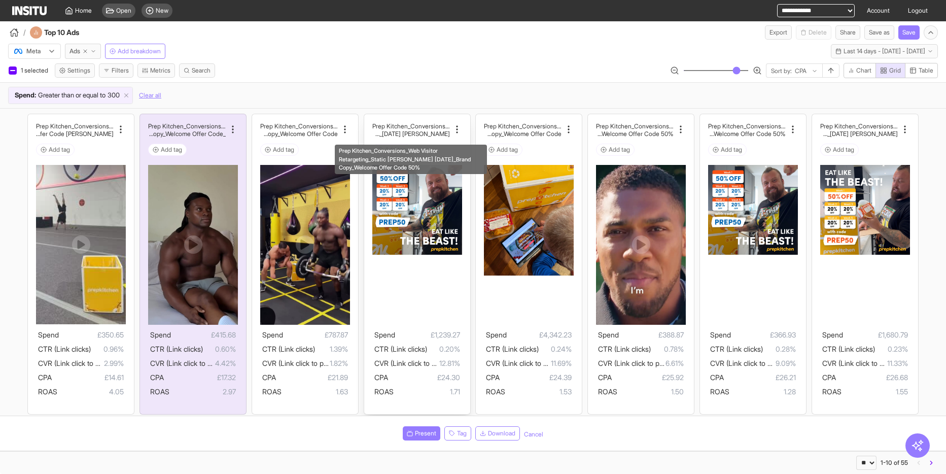
click at [414, 132] on h2 "[PERSON_NAME] [DATE]_Brand Copy_Welcome Offer Code 50%" at bounding box center [411, 134] width 78 height 8
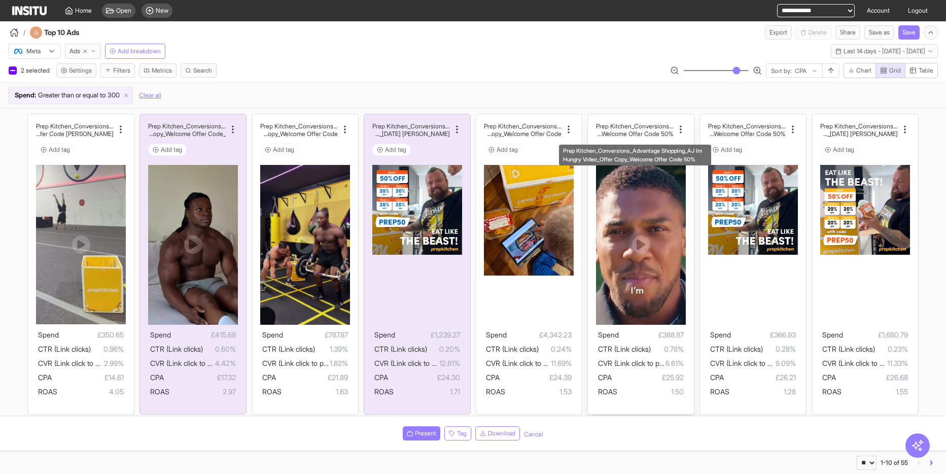
click at [626, 126] on h2 "Prep Kitchen_Conversions_Advantage Shopping_AJ I" at bounding box center [635, 126] width 78 height 8
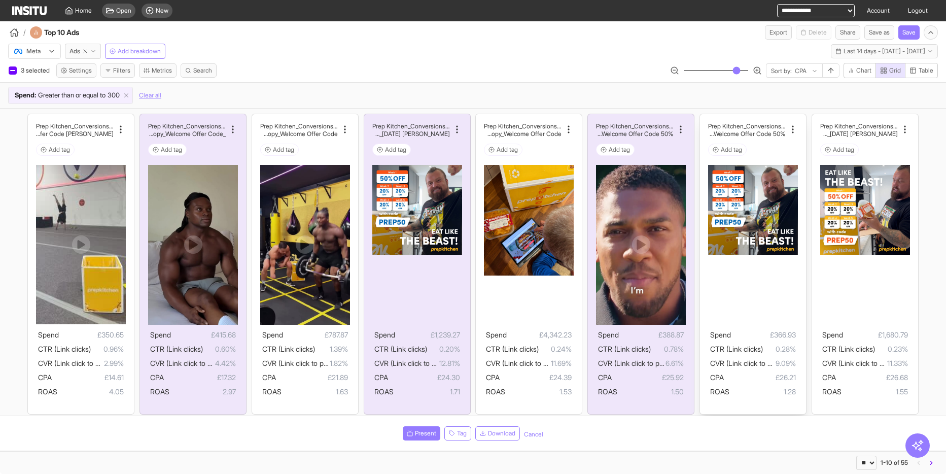
click at [764, 133] on h2 "die Hall [DATE]_Brand Copy _Welcome Offer Code 50%" at bounding box center [747, 134] width 78 height 8
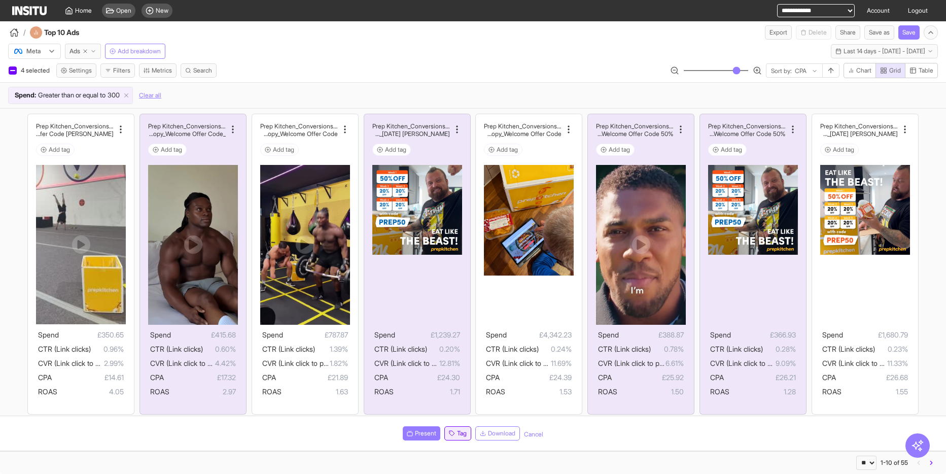
click at [462, 434] on span "Tag" at bounding box center [462, 433] width 10 height 8
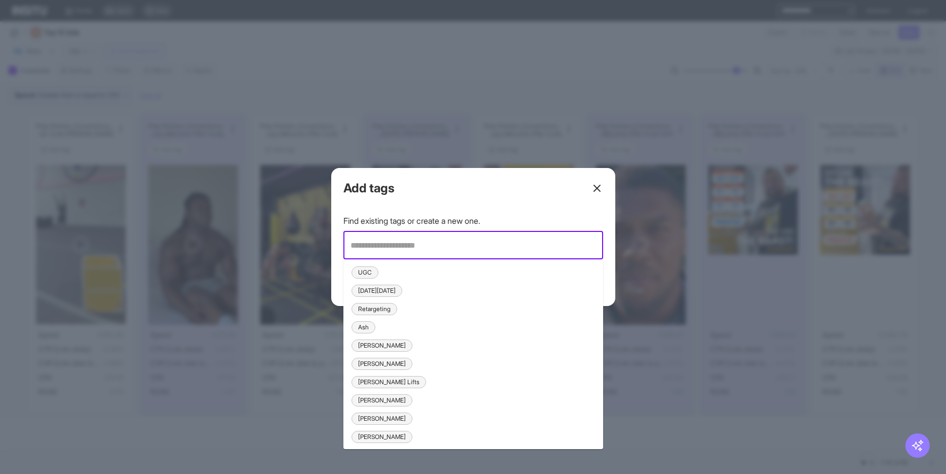
click at [595, 187] on line at bounding box center [597, 188] width 6 height 6
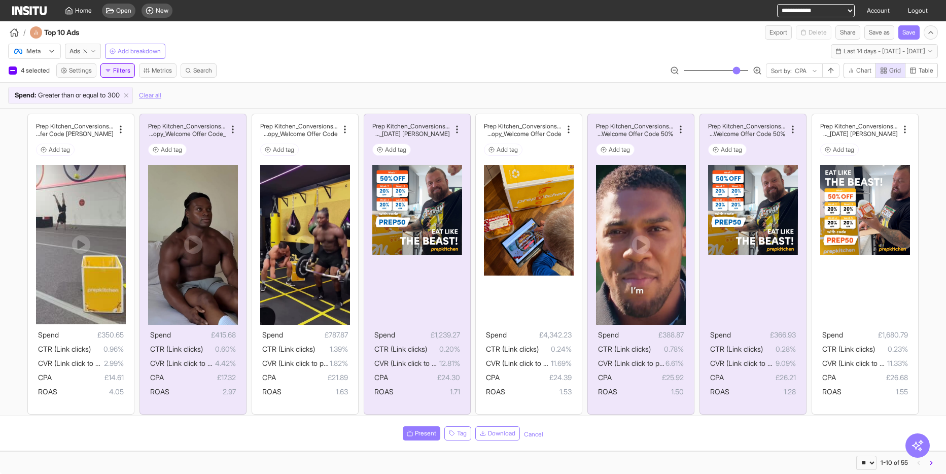
click at [127, 70] on button "Filters" at bounding box center [117, 70] width 34 height 14
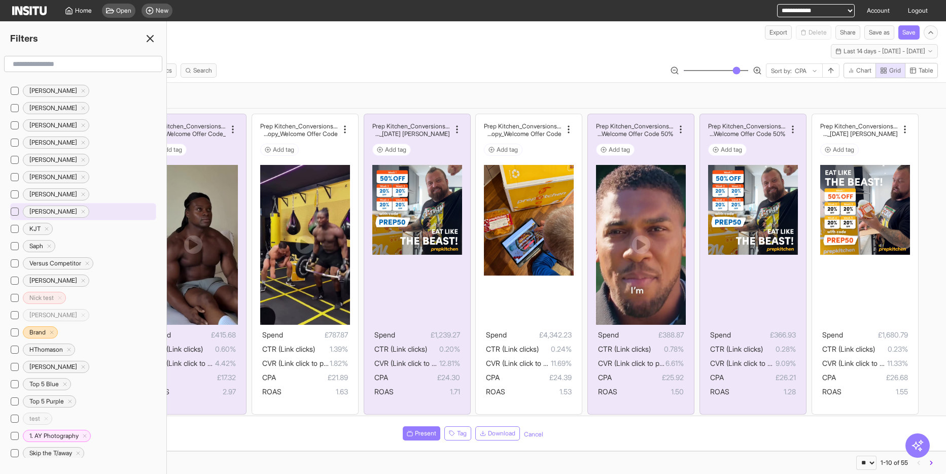
scroll to position [228, 0]
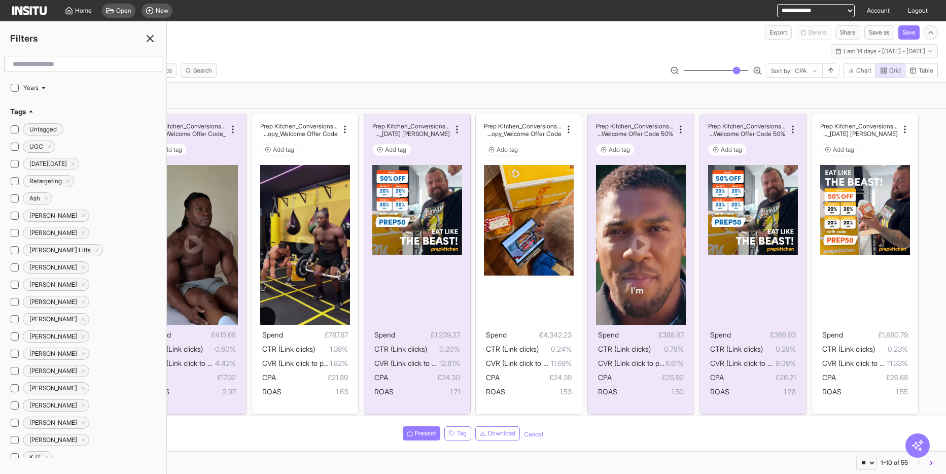
click at [30, 111] on icon at bounding box center [31, 112] width 6 height 6
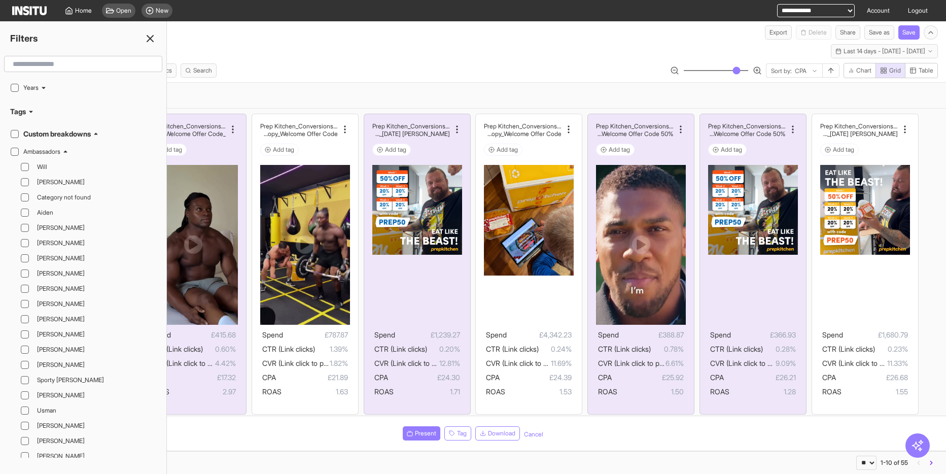
click at [68, 151] on icon at bounding box center [65, 152] width 6 height 6
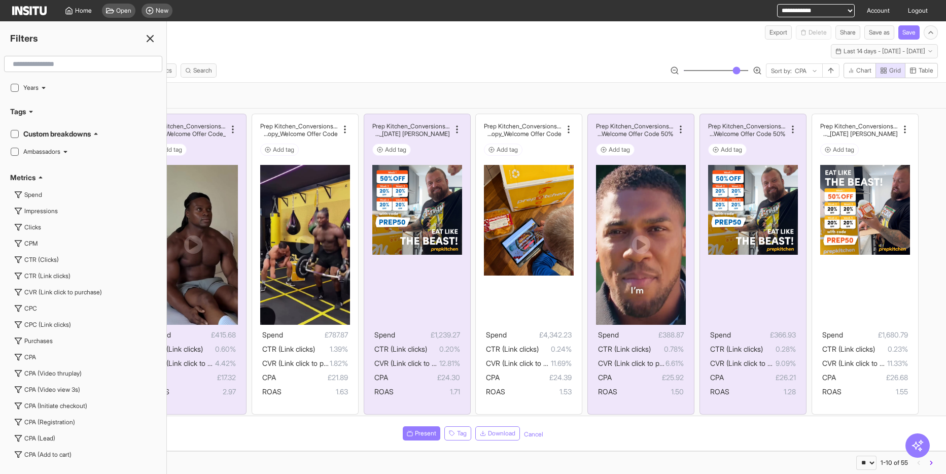
click at [68, 151] on icon at bounding box center [65, 152] width 6 height 6
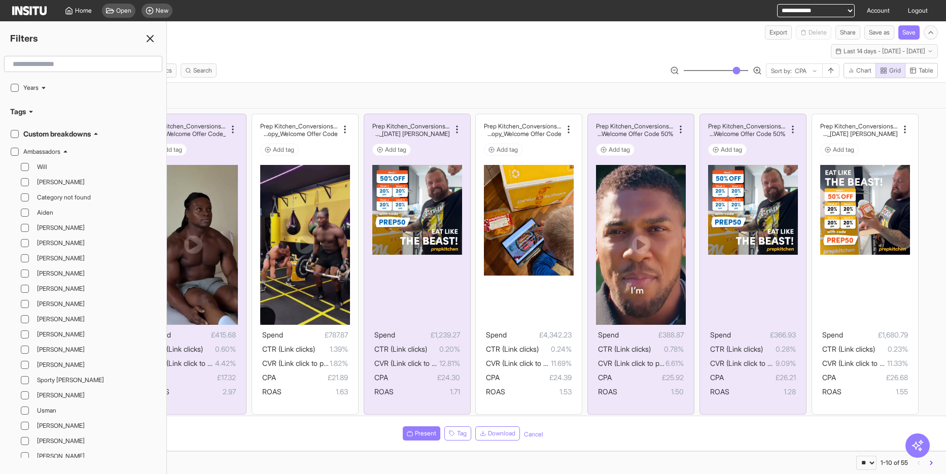
click at [67, 152] on icon at bounding box center [66, 152] width 4 height 2
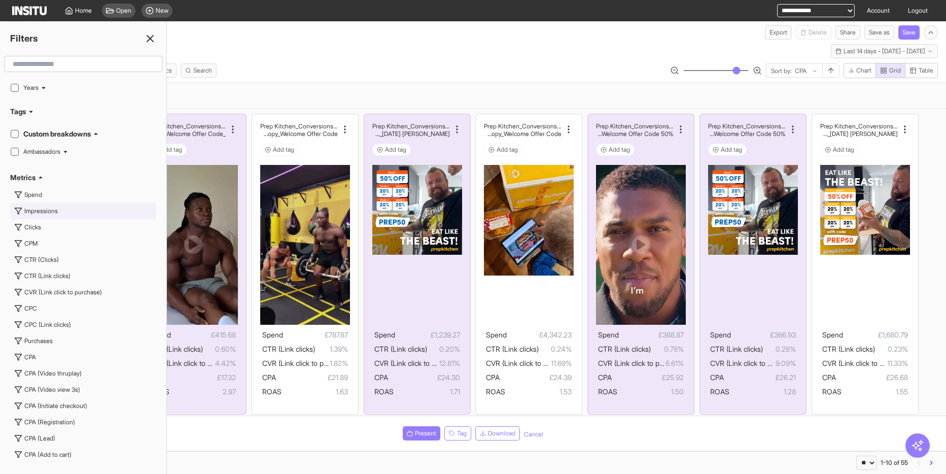
click at [73, 211] on button "Impressions" at bounding box center [83, 211] width 146 height 16
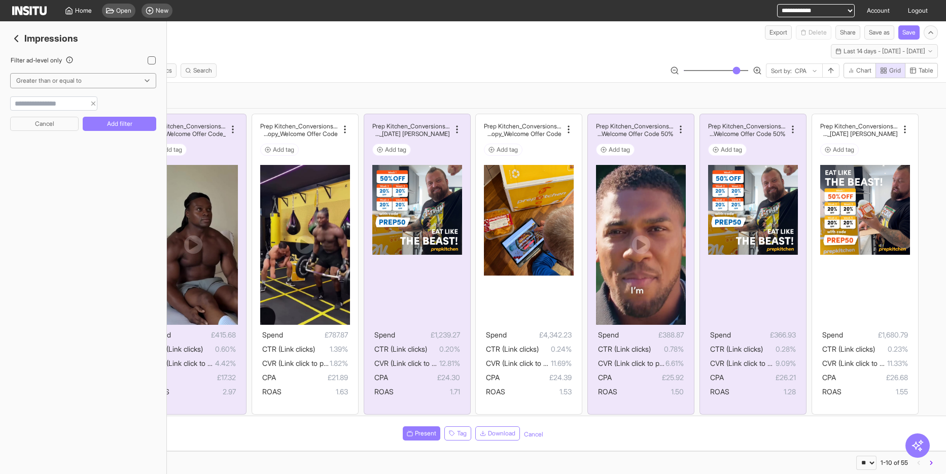
click at [17, 32] on icon "button" at bounding box center [16, 38] width 12 height 12
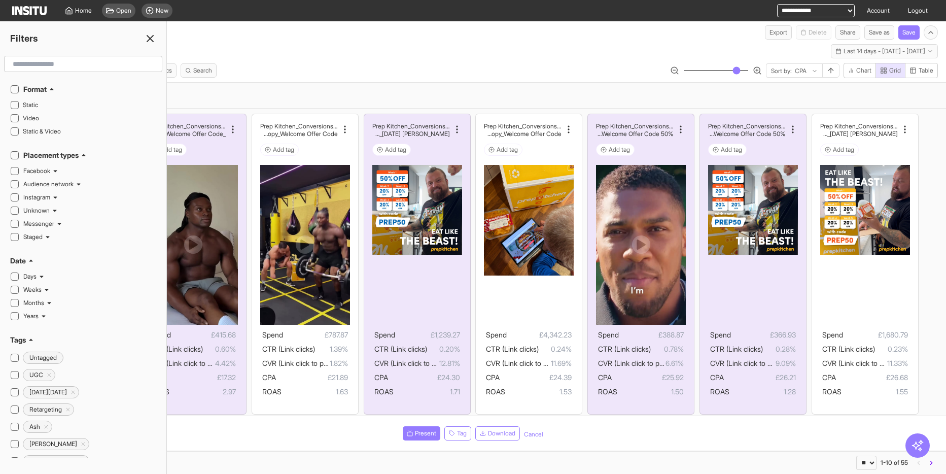
click at [281, 45] on div "Meta Ads Add breakdown Last 14 days - [DATE] - [DATE] [DATE] - [DATE]" at bounding box center [473, 49] width 946 height 19
click at [149, 38] on line at bounding box center [150, 38] width 6 height 6
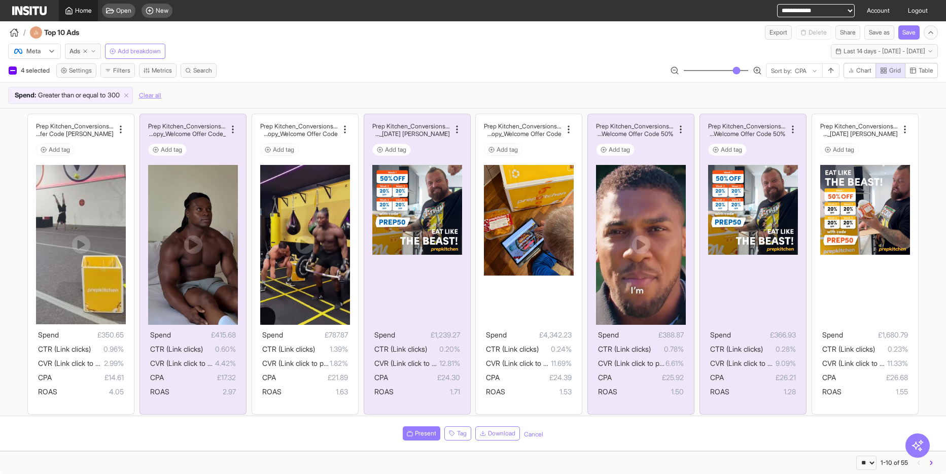
click at [78, 10] on span "Home" at bounding box center [83, 11] width 17 height 8
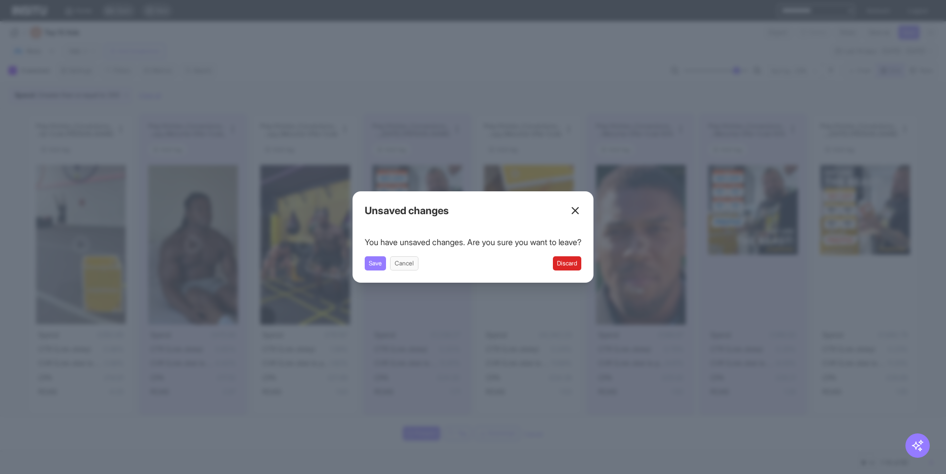
click at [579, 264] on button "Discard" at bounding box center [567, 263] width 28 height 14
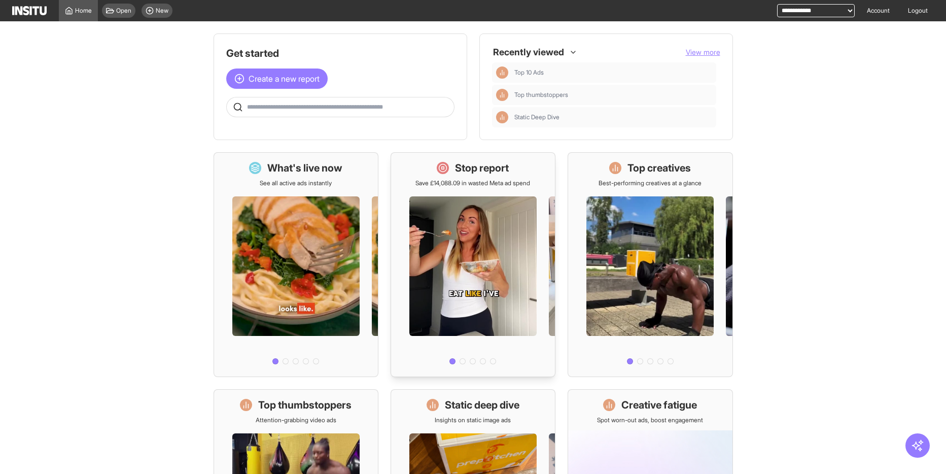
click at [479, 169] on h1 "Stop report" at bounding box center [482, 168] width 54 height 14
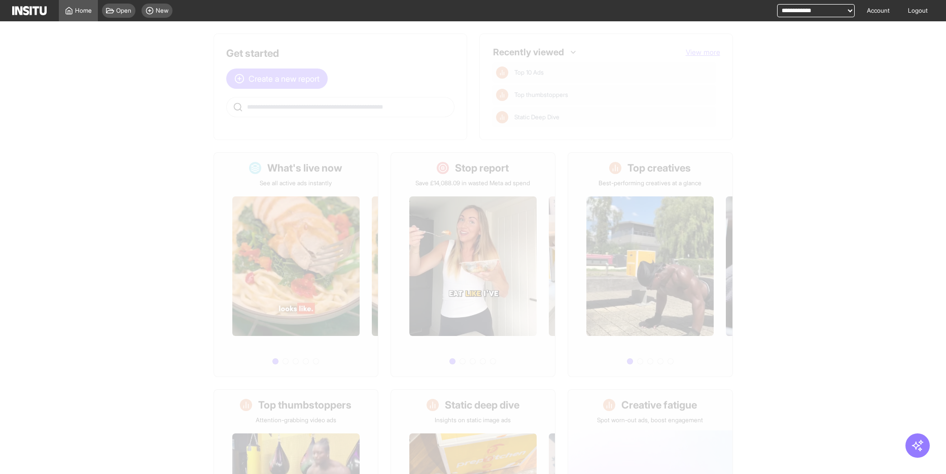
select select "**"
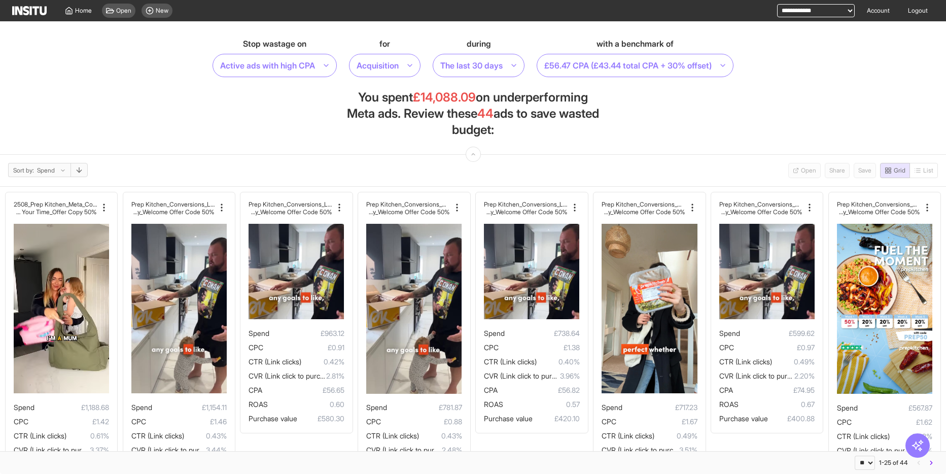
drag, startPoint x: 410, startPoint y: 98, endPoint x: 543, endPoint y: 128, distance: 135.8
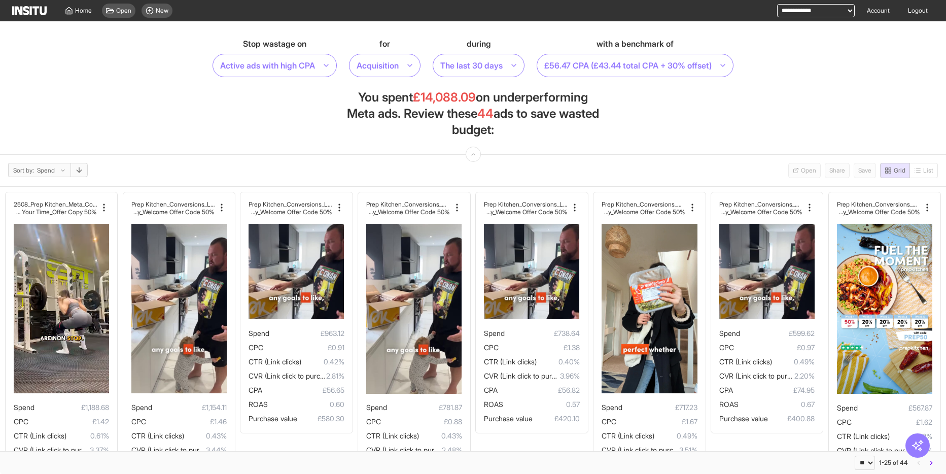
click at [535, 128] on h1 "You spent £14,088.09 on underperforming Meta ads. Review these 44 ads to save w…" at bounding box center [473, 113] width 254 height 49
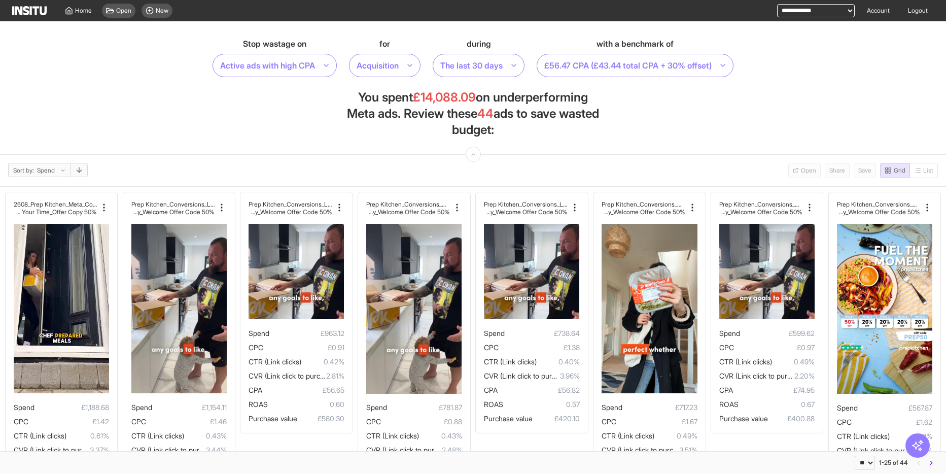
click at [552, 125] on h1 "You spent £14,088.09 on underperforming Meta ads. Review these 44 ads to save w…" at bounding box center [473, 113] width 254 height 49
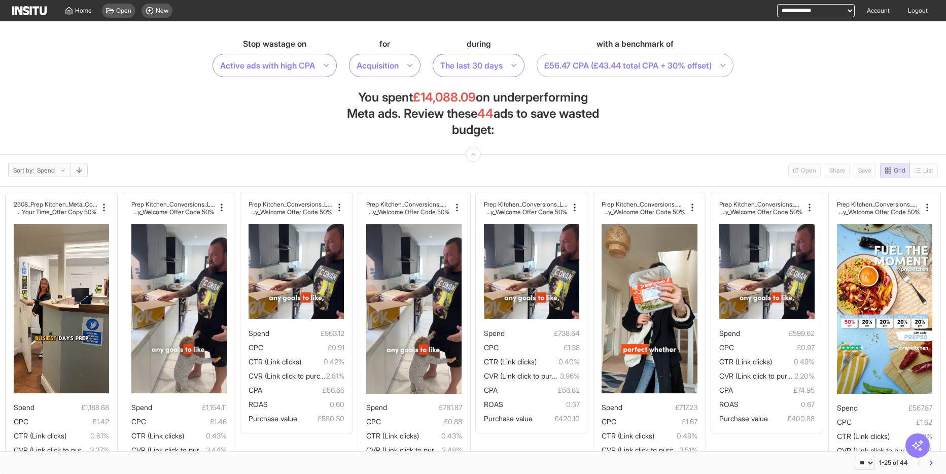
click at [659, 66] on div at bounding box center [627, 65] width 169 height 14
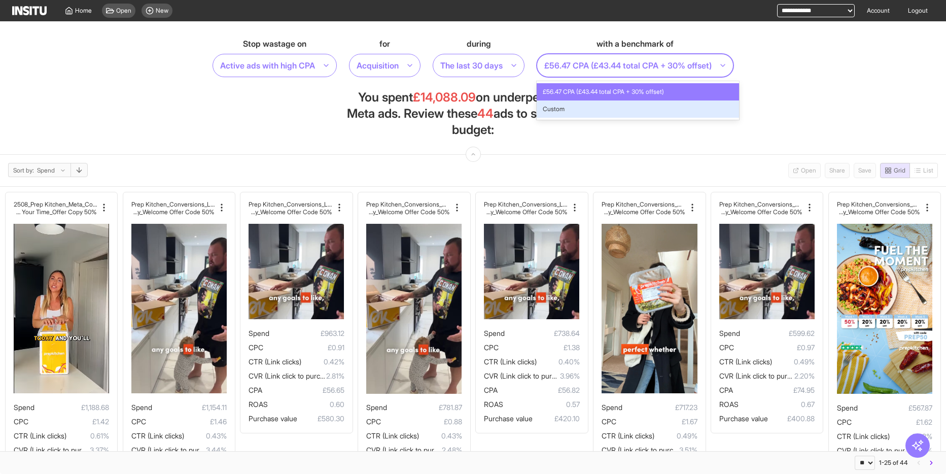
click at [668, 130] on section "Stop wastage on Active ads with high CPA for Acquisition during The last 30 day…" at bounding box center [473, 87] width 946 height 133
